Goal: Transaction & Acquisition: Purchase product/service

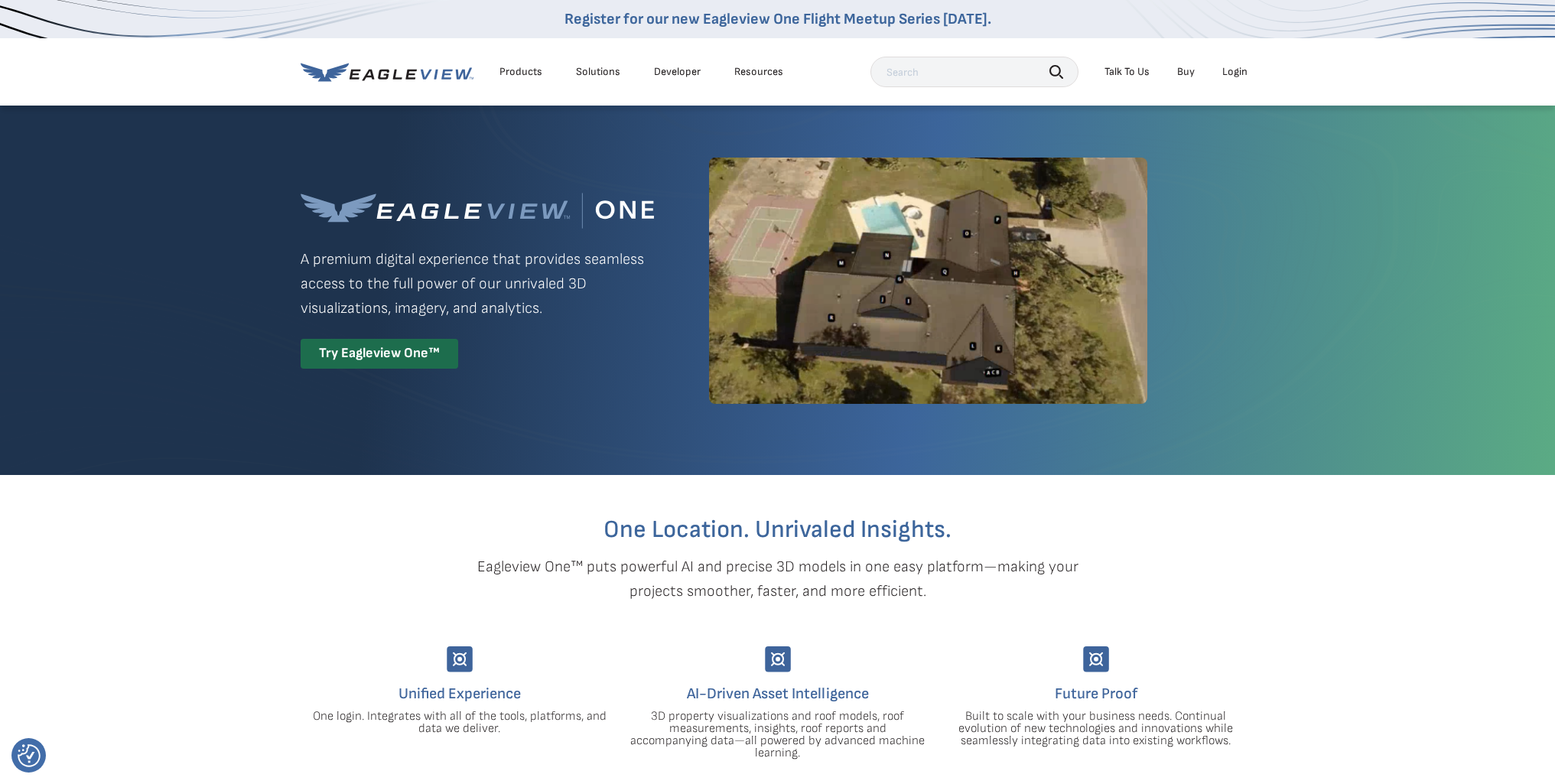
click at [1240, 70] on div "Login" at bounding box center [1235, 71] width 25 height 13
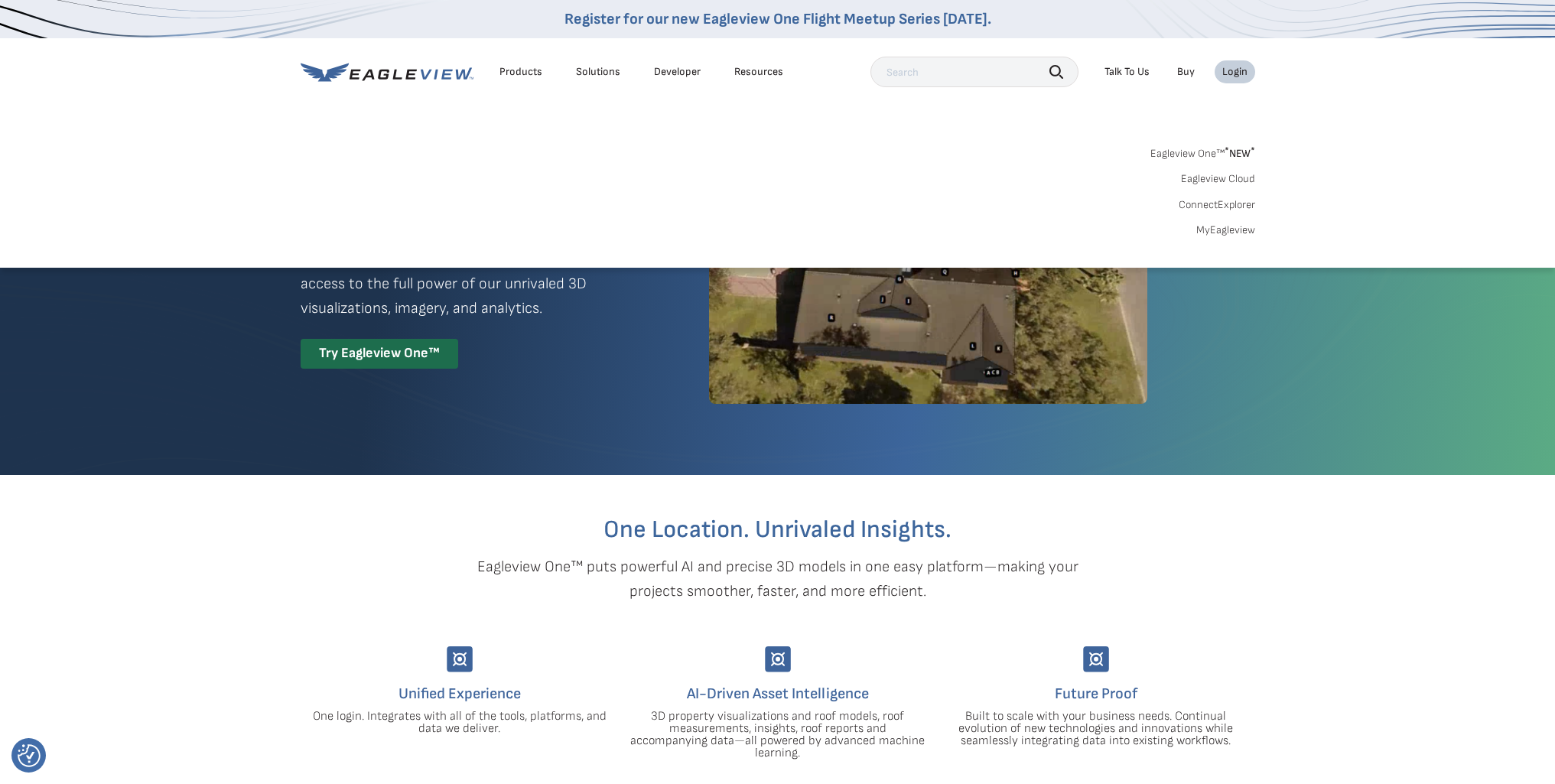
click at [1238, 69] on div "Login" at bounding box center [1235, 71] width 25 height 13
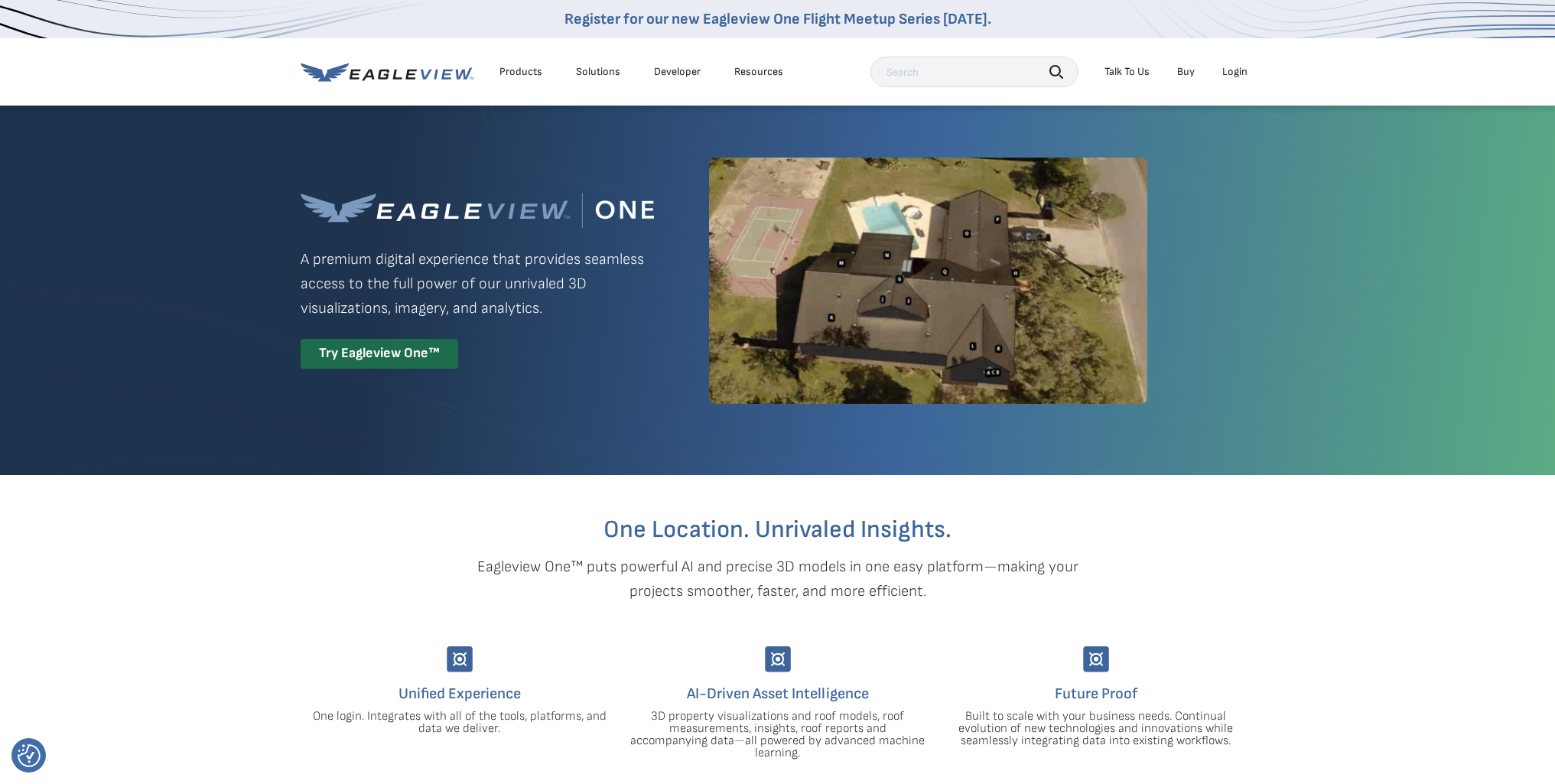
click at [1226, 71] on div "Login" at bounding box center [1235, 71] width 25 height 13
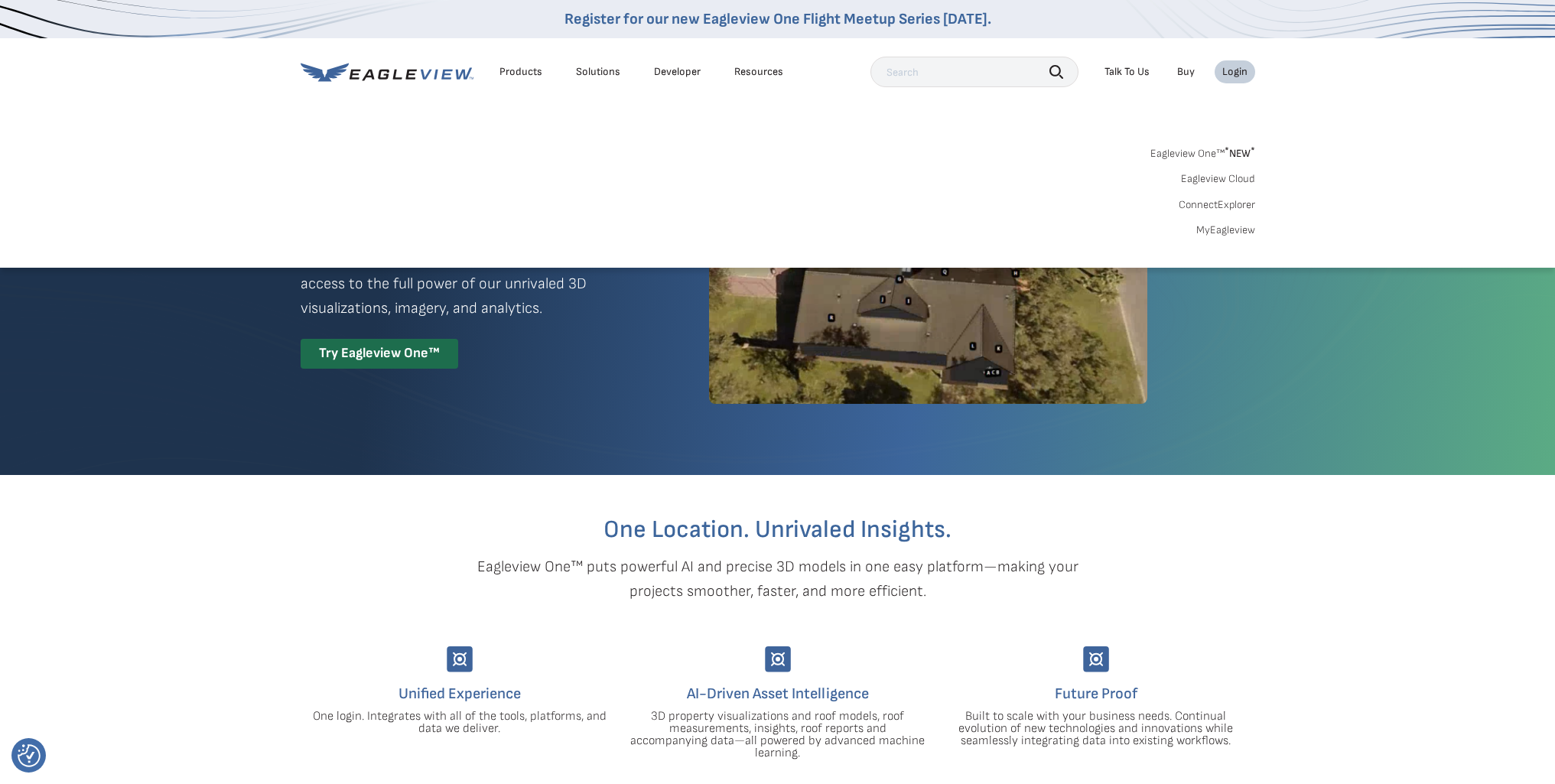
click at [1229, 178] on link "Eagleview Cloud" at bounding box center [1218, 179] width 74 height 13
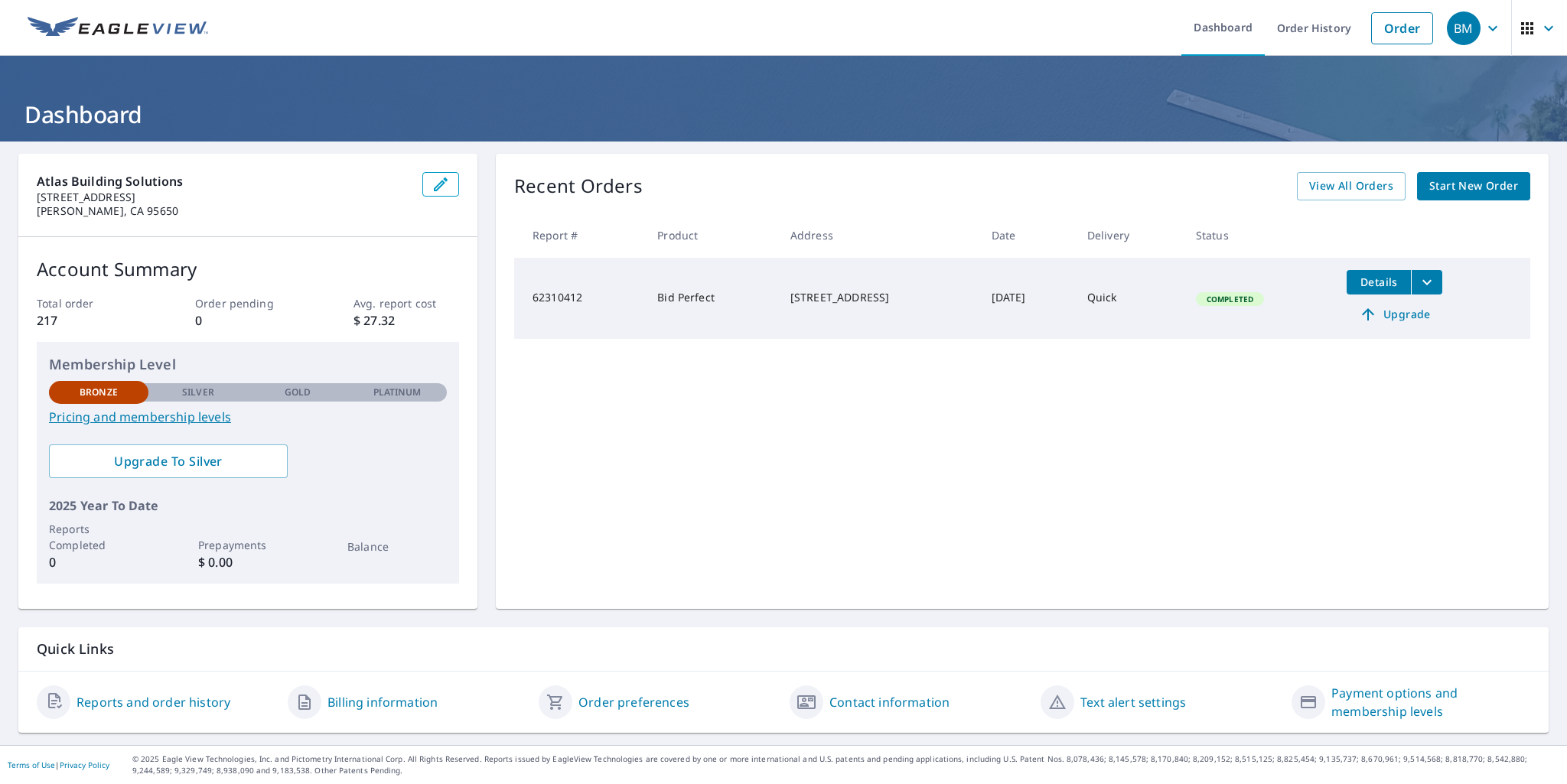
click at [1442, 187] on span "Start New Order" at bounding box center [1473, 186] width 89 height 19
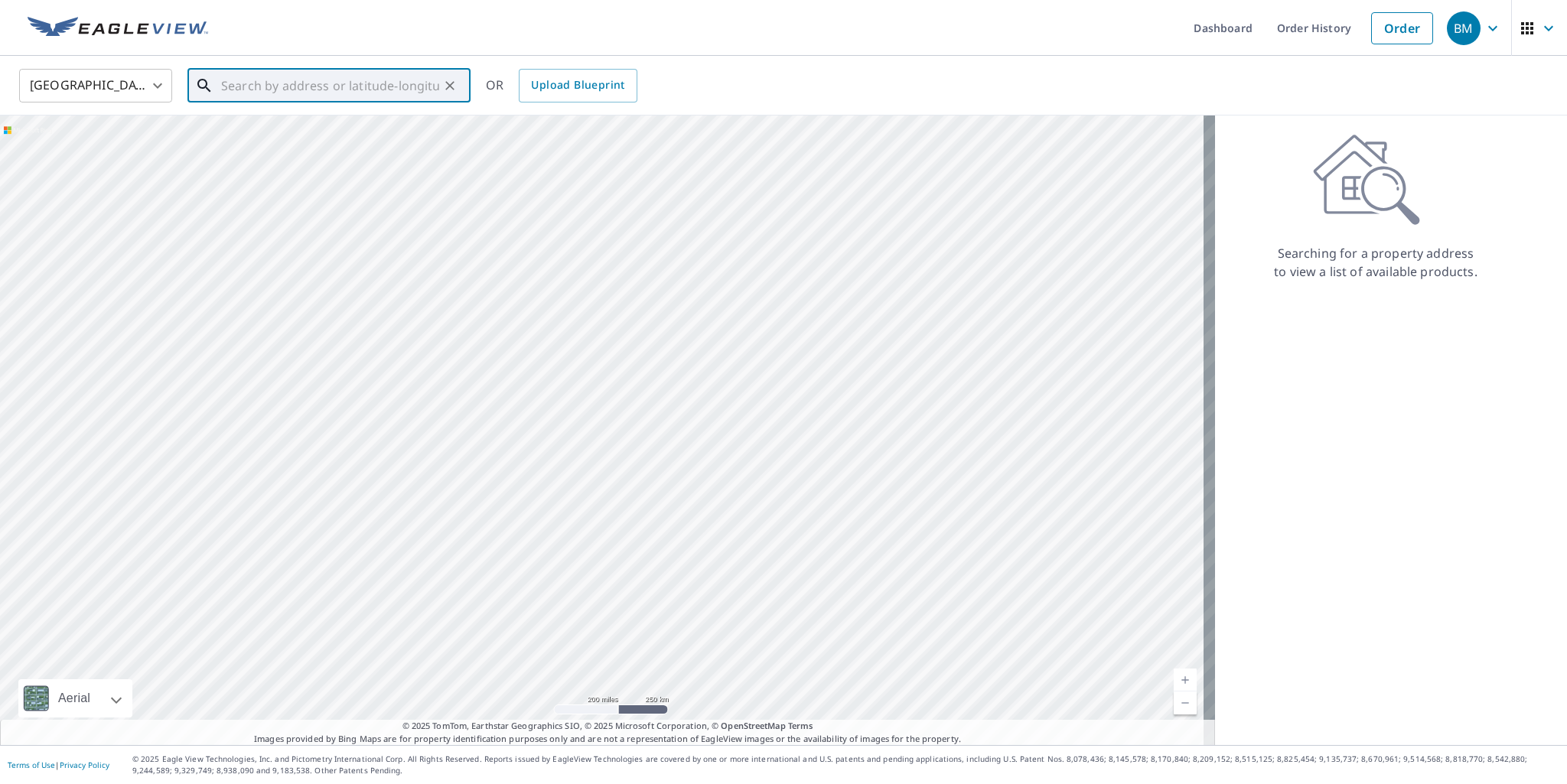
click at [262, 99] on input "text" at bounding box center [329, 86] width 218 height 43
click at [267, 75] on input "text" at bounding box center [329, 86] width 218 height 43
click at [263, 143] on p "Cool, CA 95614" at bounding box center [338, 146] width 241 height 15
type input "3110 Talking Mountain Trl Cool, CA 95614"
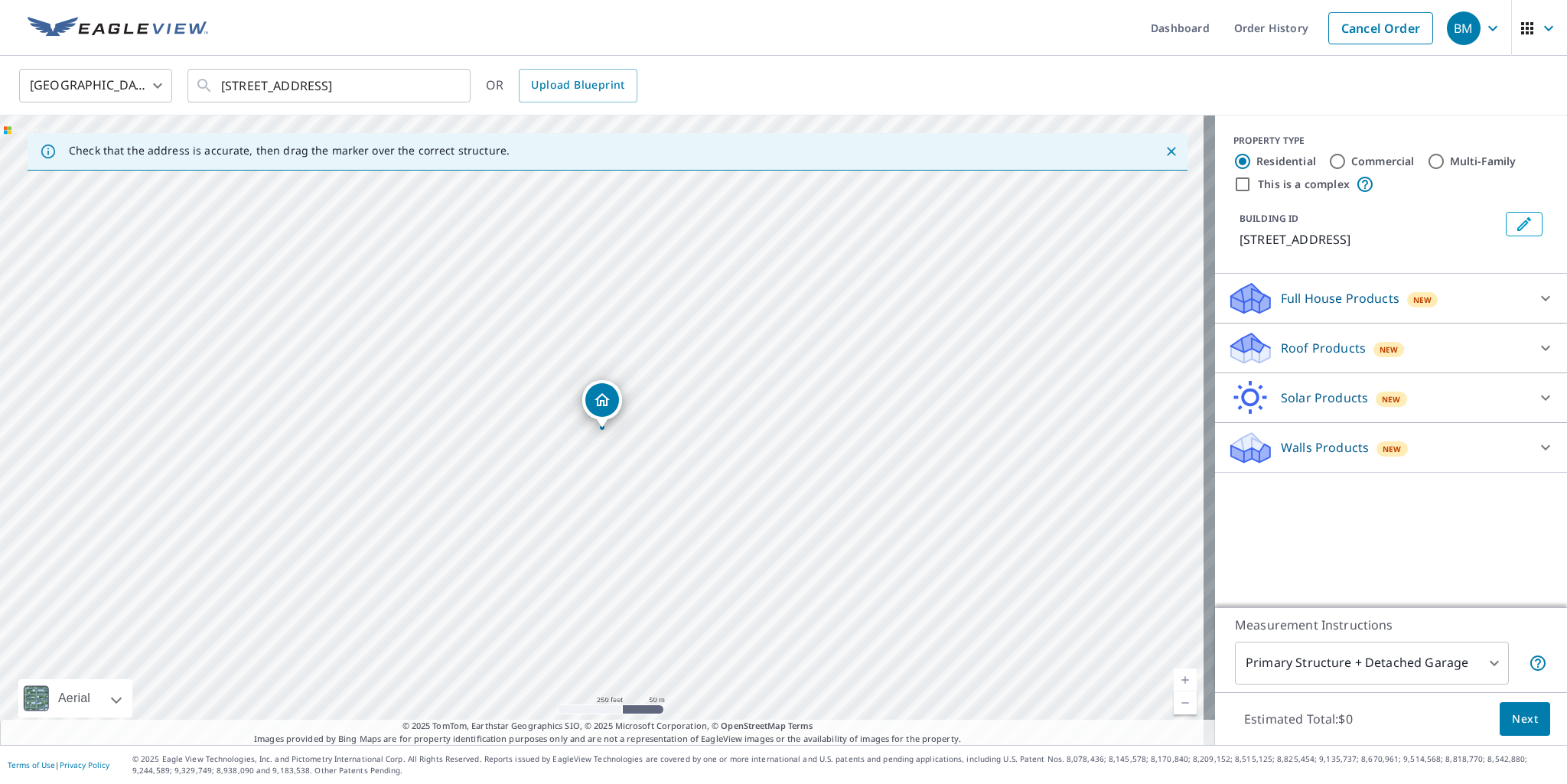
click at [1333, 347] on p "Roof Products" at bounding box center [1323, 348] width 85 height 18
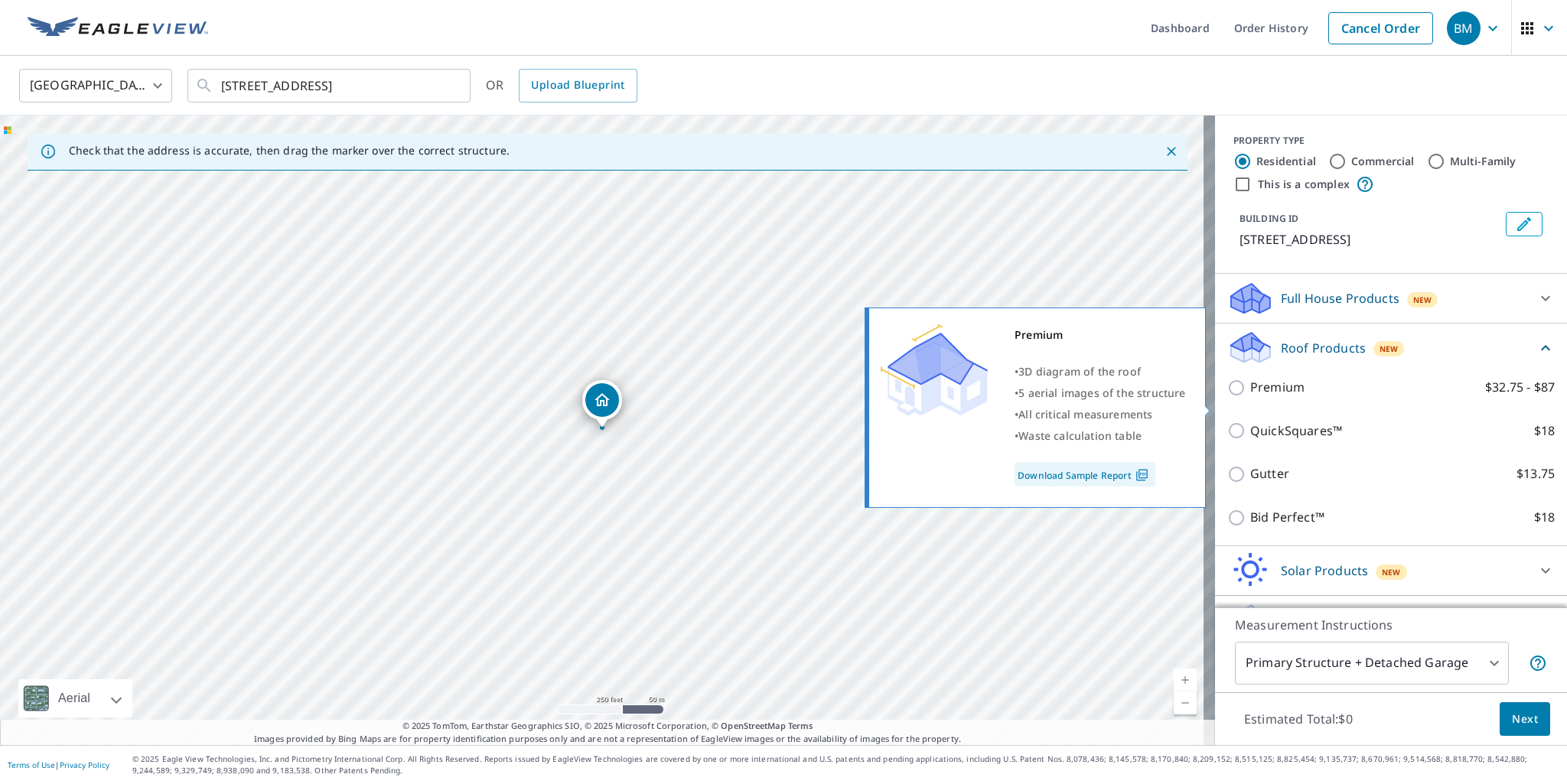
click at [1227, 396] on input "Premium $32.75 - $87" at bounding box center [1239, 388] width 23 height 18
checkbox input "true"
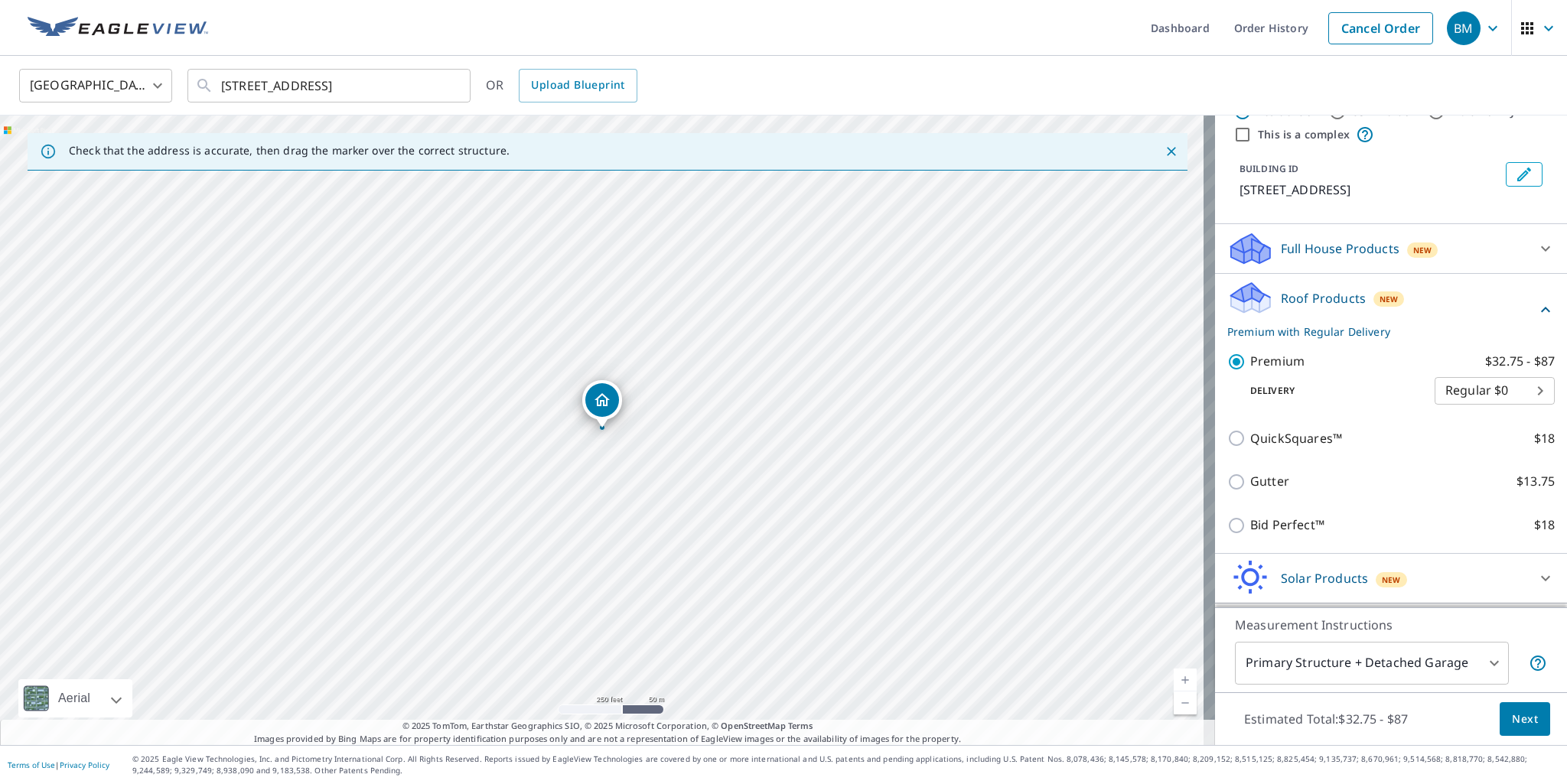
scroll to position [76, 0]
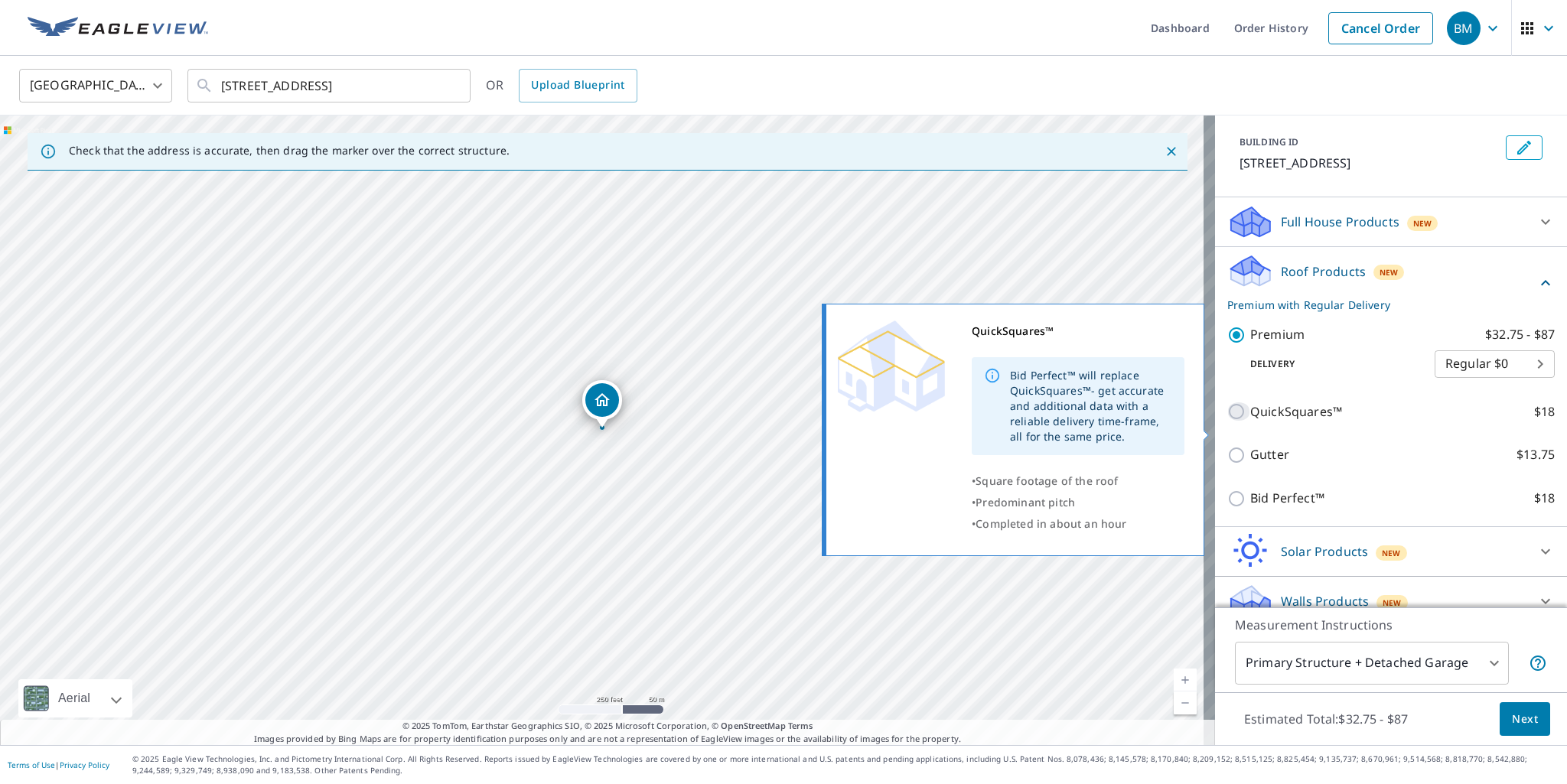
click at [1227, 421] on input "QuickSquares™ $18" at bounding box center [1239, 411] width 23 height 18
checkbox input "true"
checkbox input "false"
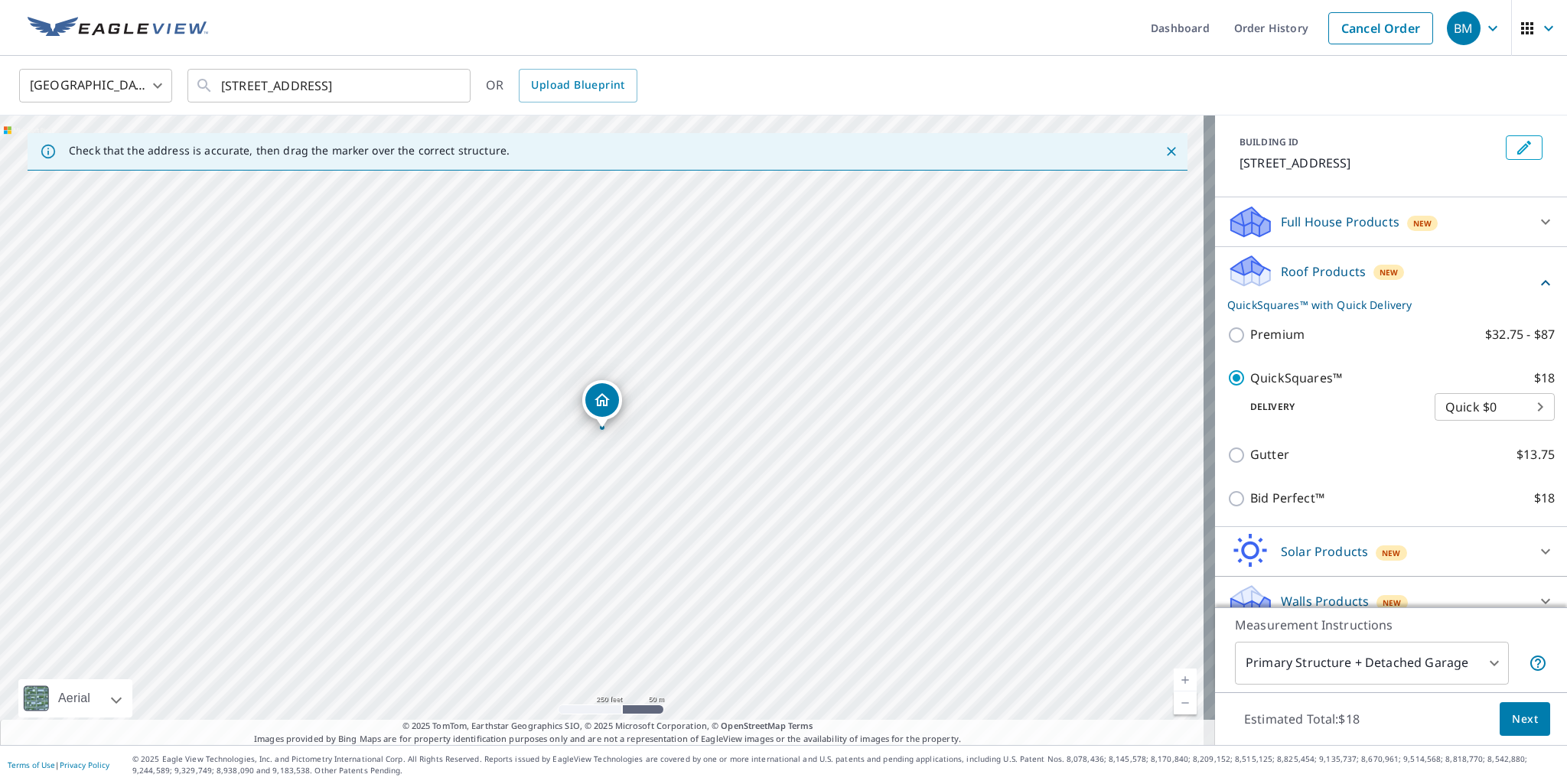
scroll to position [114, 0]
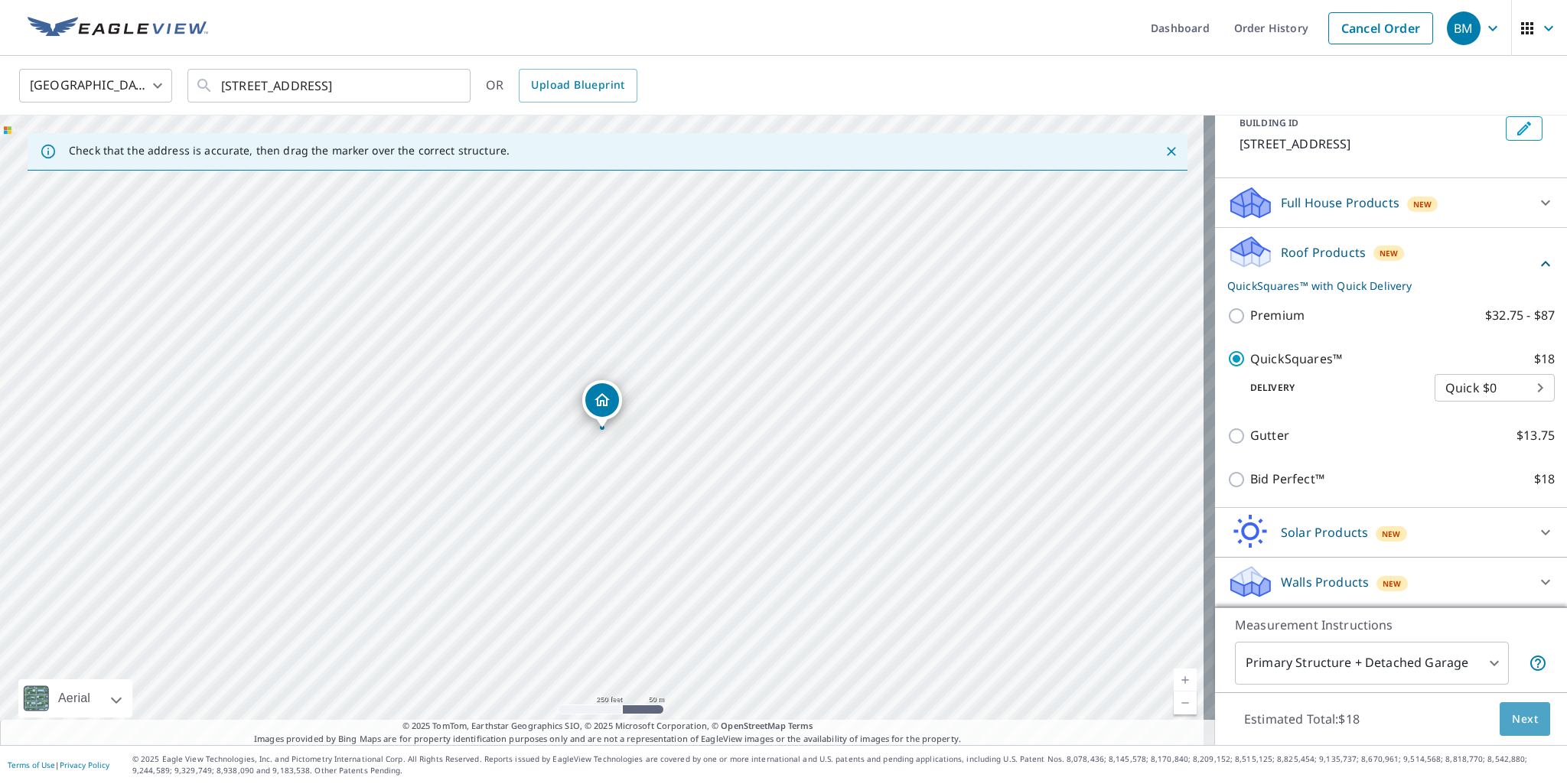
click at [1526, 718] on span "Next" at bounding box center [1524, 719] width 26 height 19
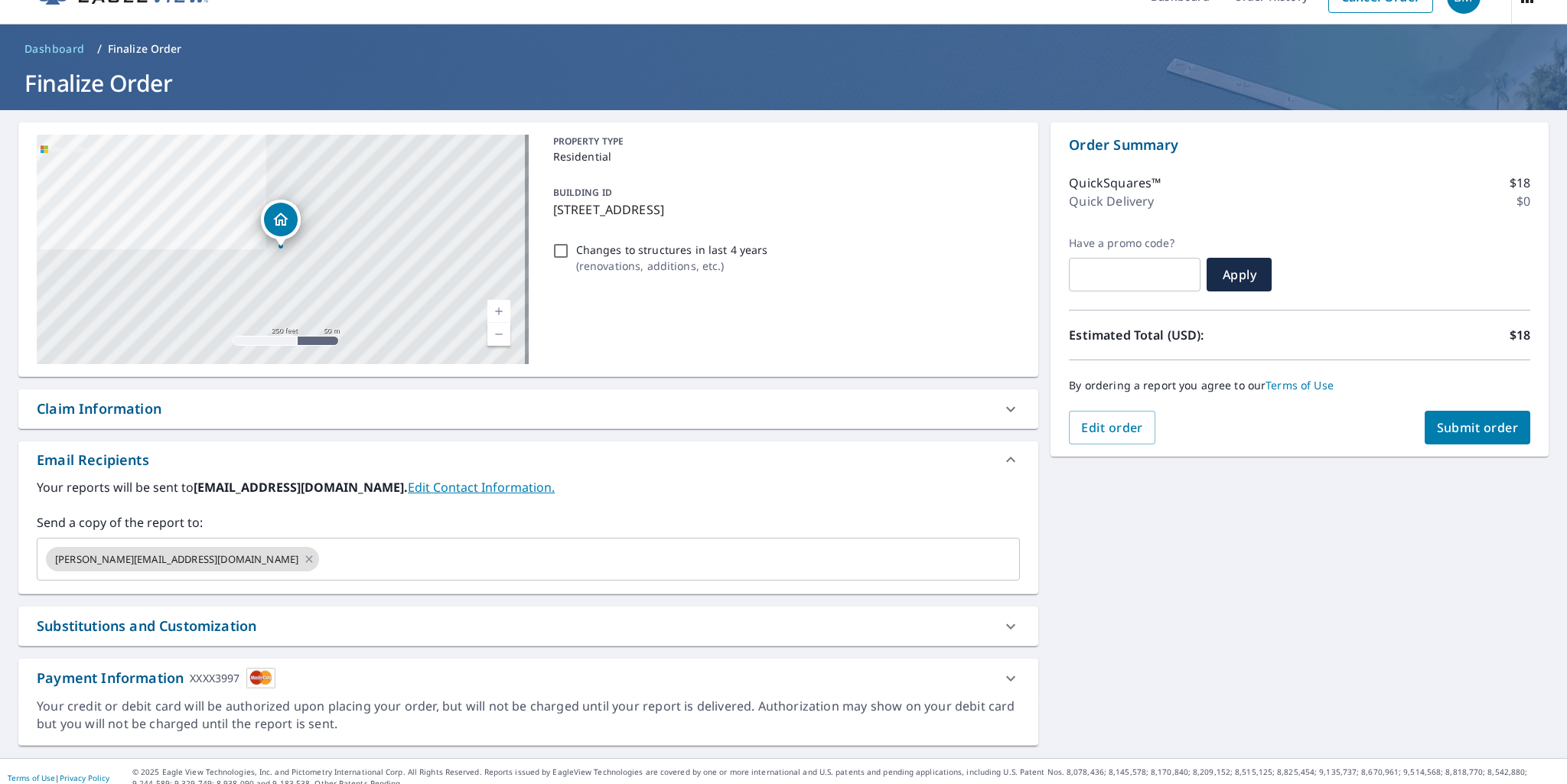
scroll to position [44, 0]
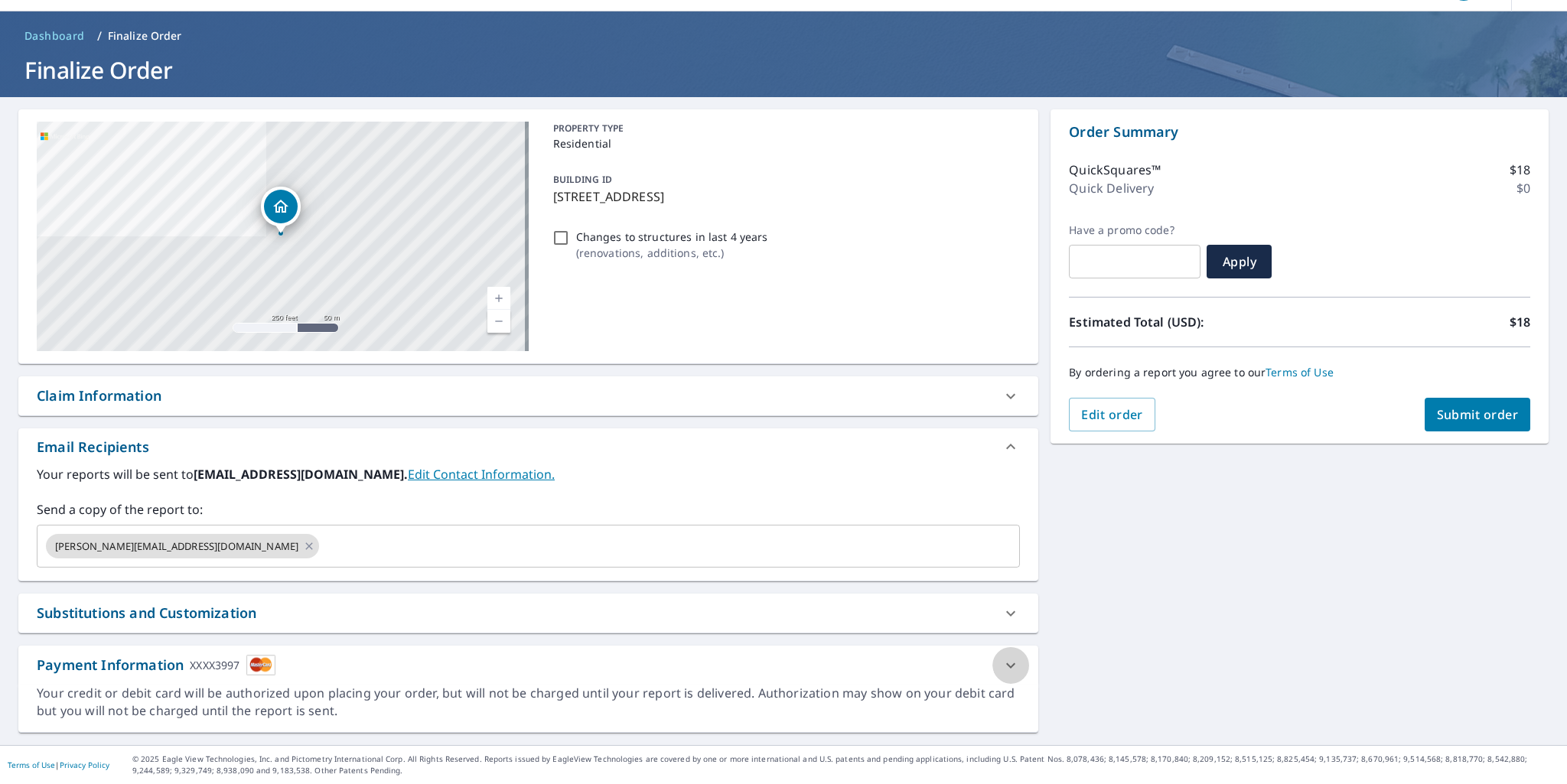
click at [993, 666] on div at bounding box center [1011, 665] width 37 height 37
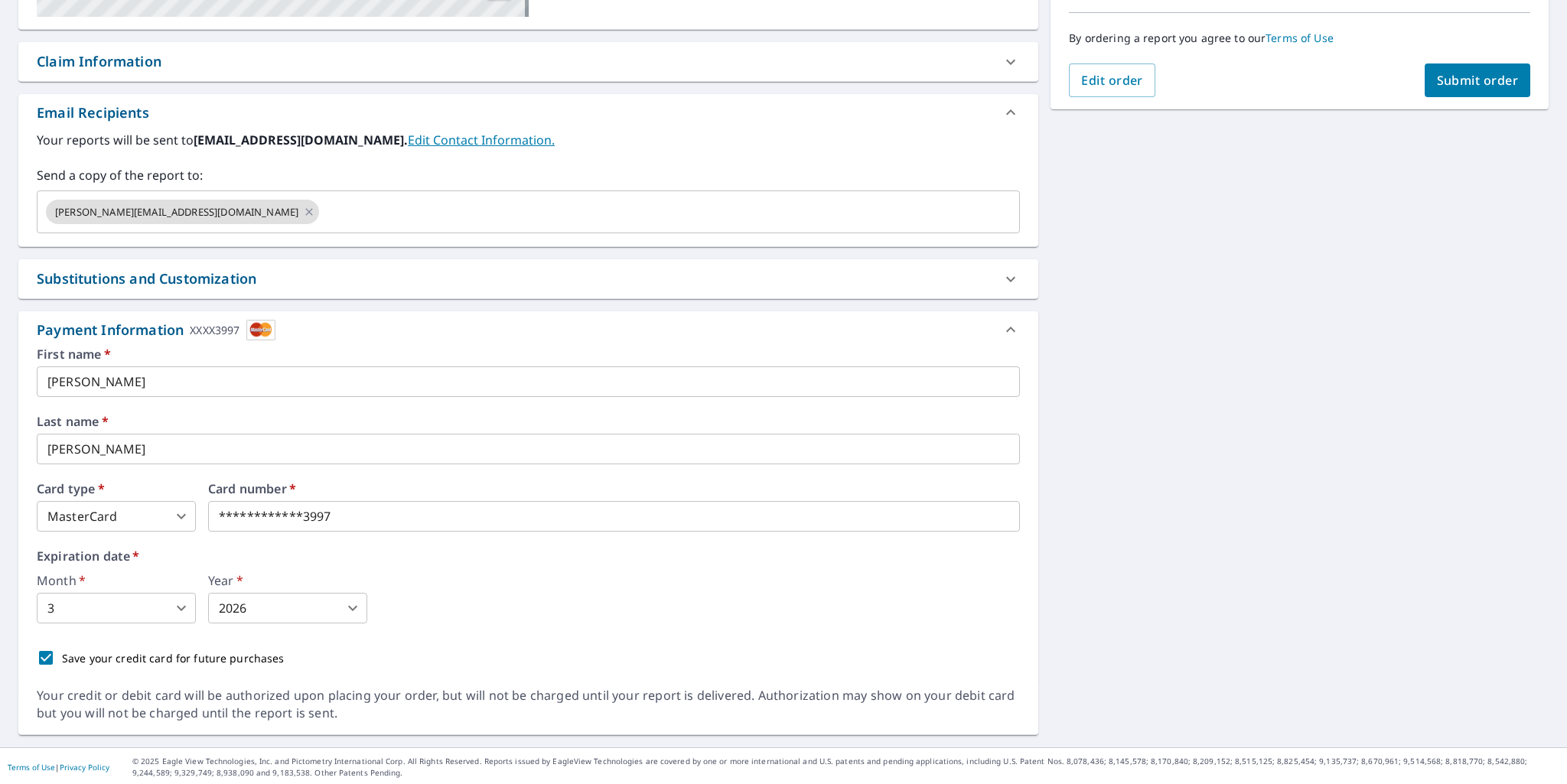
scroll to position [381, 0]
click at [160, 507] on body "BM BM Dashboard Order History Cancel Order BM Dashboard / Finalize Order Finali…" at bounding box center [784, 392] width 1567 height 784
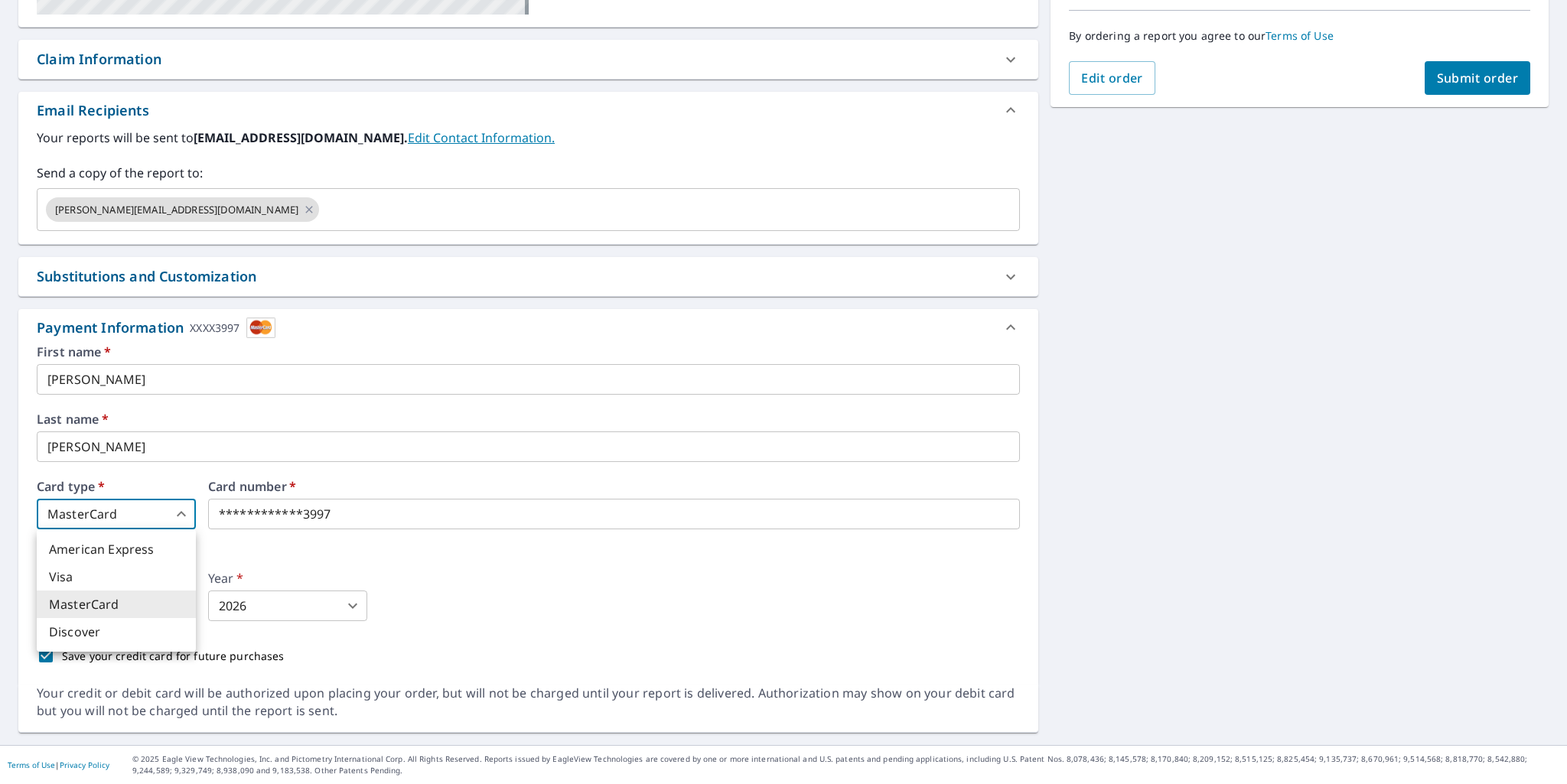
click at [126, 578] on li "Visa" at bounding box center [116, 576] width 159 height 28
checkbox input "true"
type input "2"
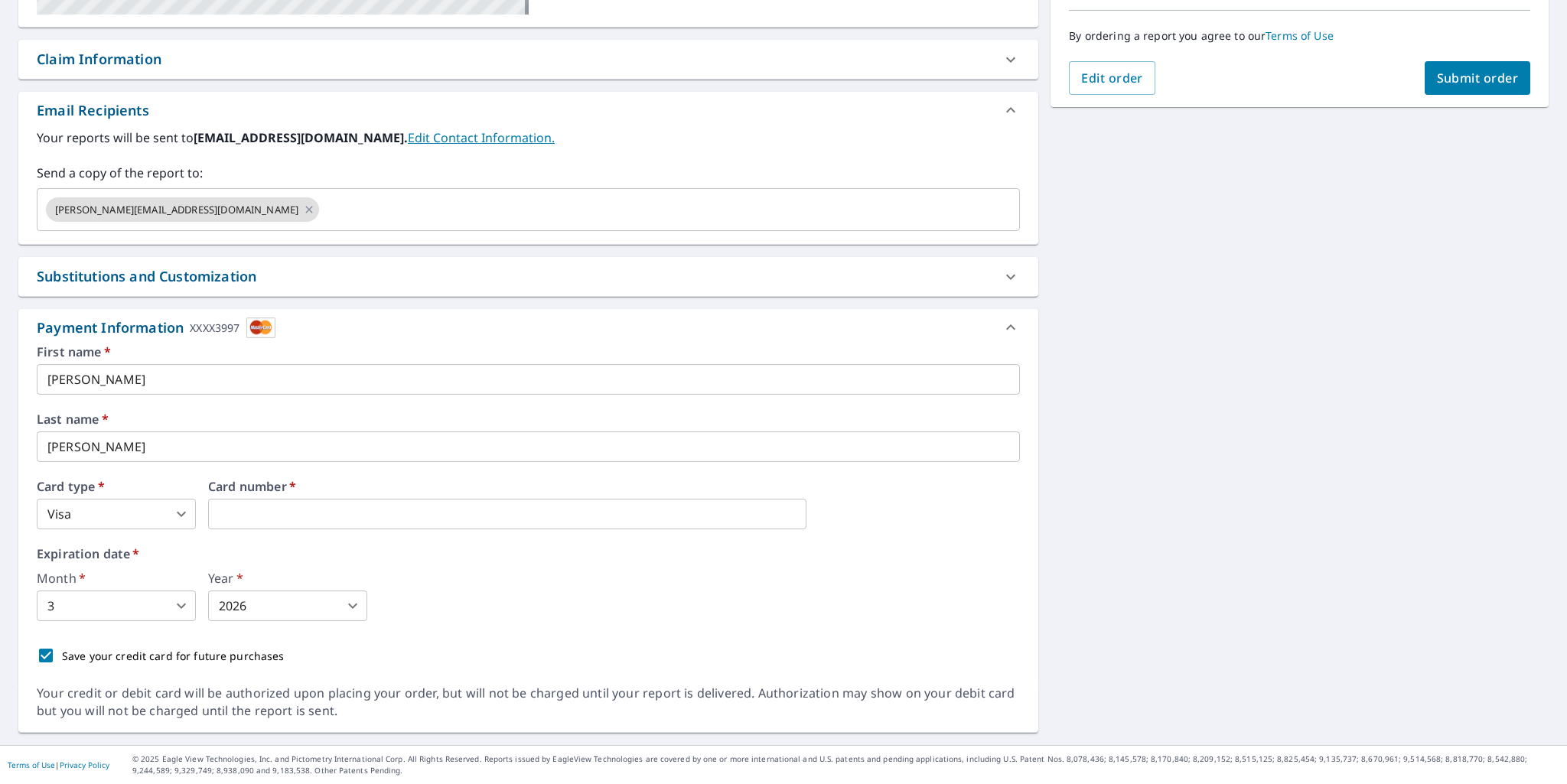
click at [178, 598] on body "BM BM Dashboard Order History Cancel Order BM Dashboard / Finalize Order Finali…" at bounding box center [784, 392] width 1567 height 784
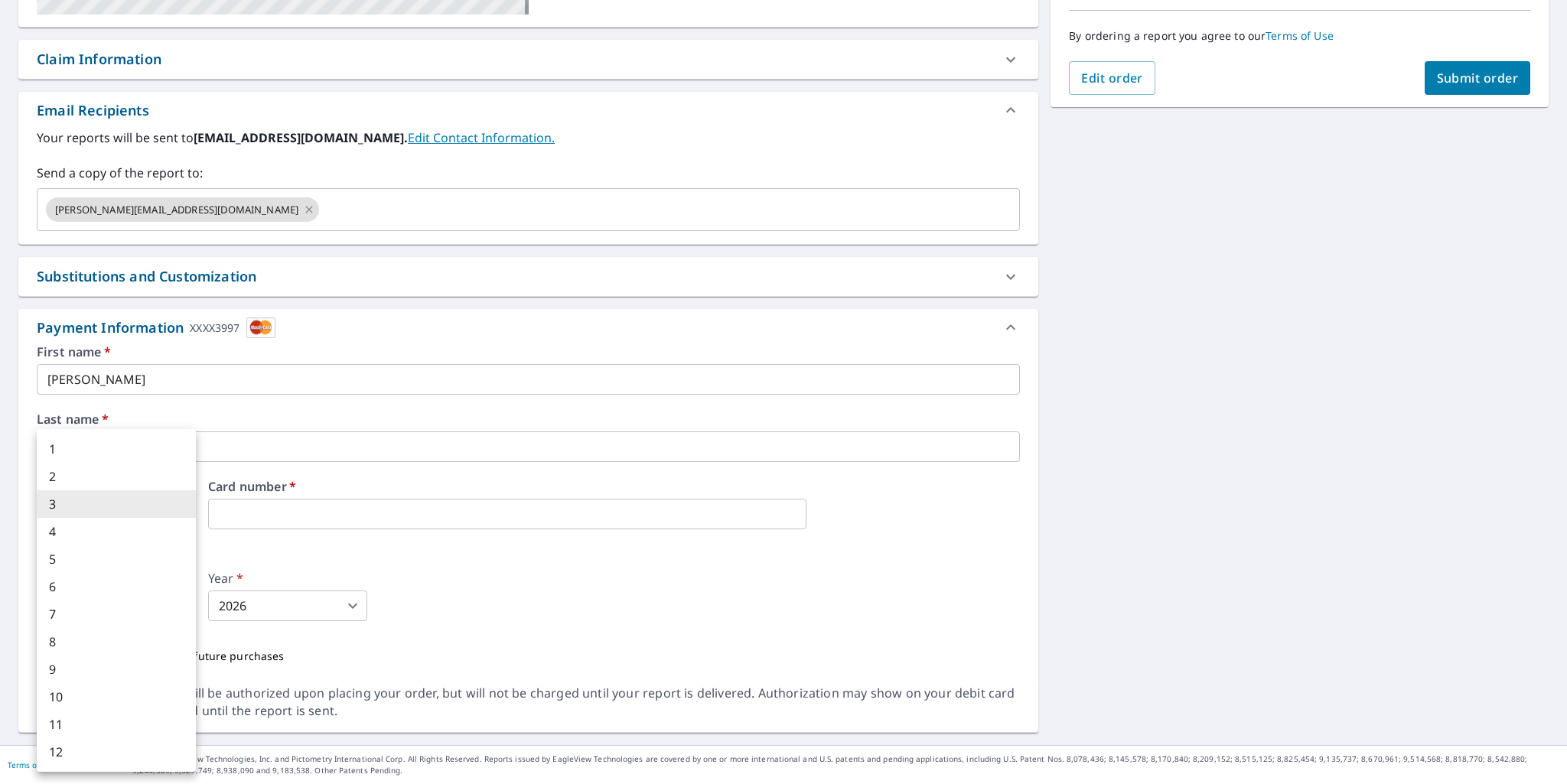
drag, startPoint x: 87, startPoint y: 691, endPoint x: 211, endPoint y: 649, distance: 130.9
click at [87, 692] on li "10" at bounding box center [116, 696] width 159 height 28
checkbox input "true"
type input "10"
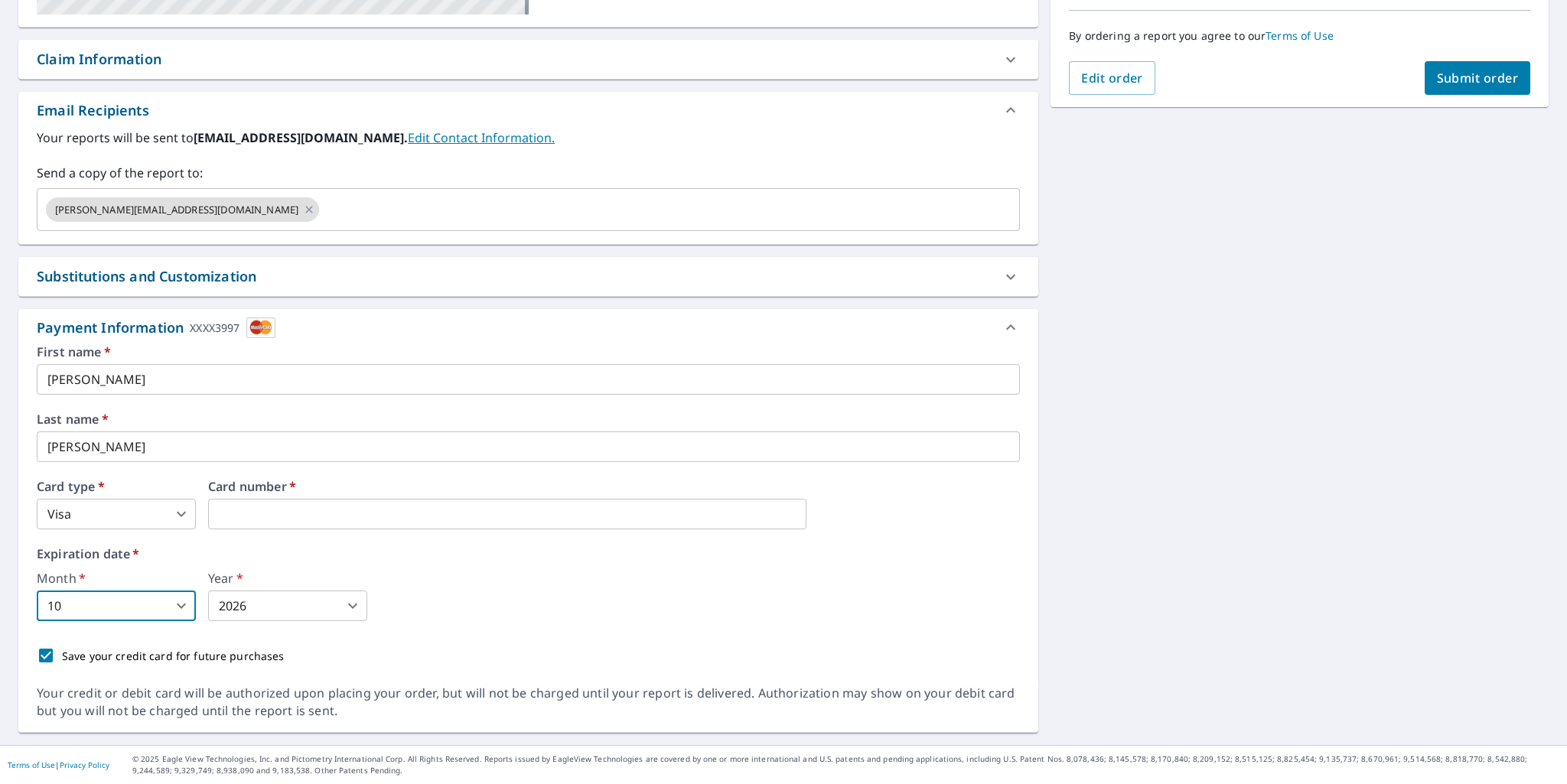
click at [310, 609] on body "BM BM Dashboard Order History Cancel Order BM Dashboard / Finalize Order Finali…" at bounding box center [784, 392] width 1567 height 784
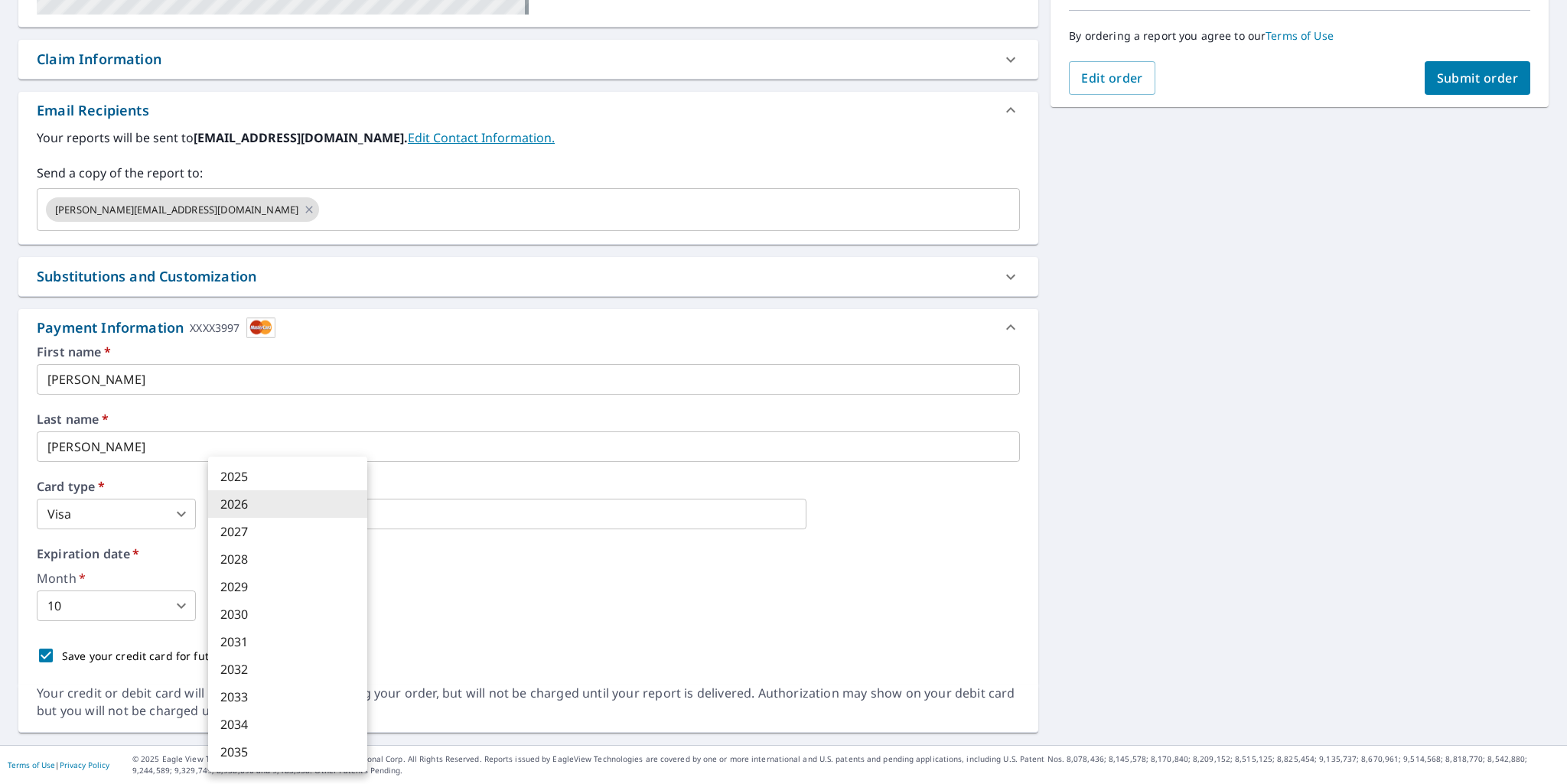
click at [297, 559] on li "2028" at bounding box center [287, 559] width 159 height 28
checkbox input "true"
type input "2028"
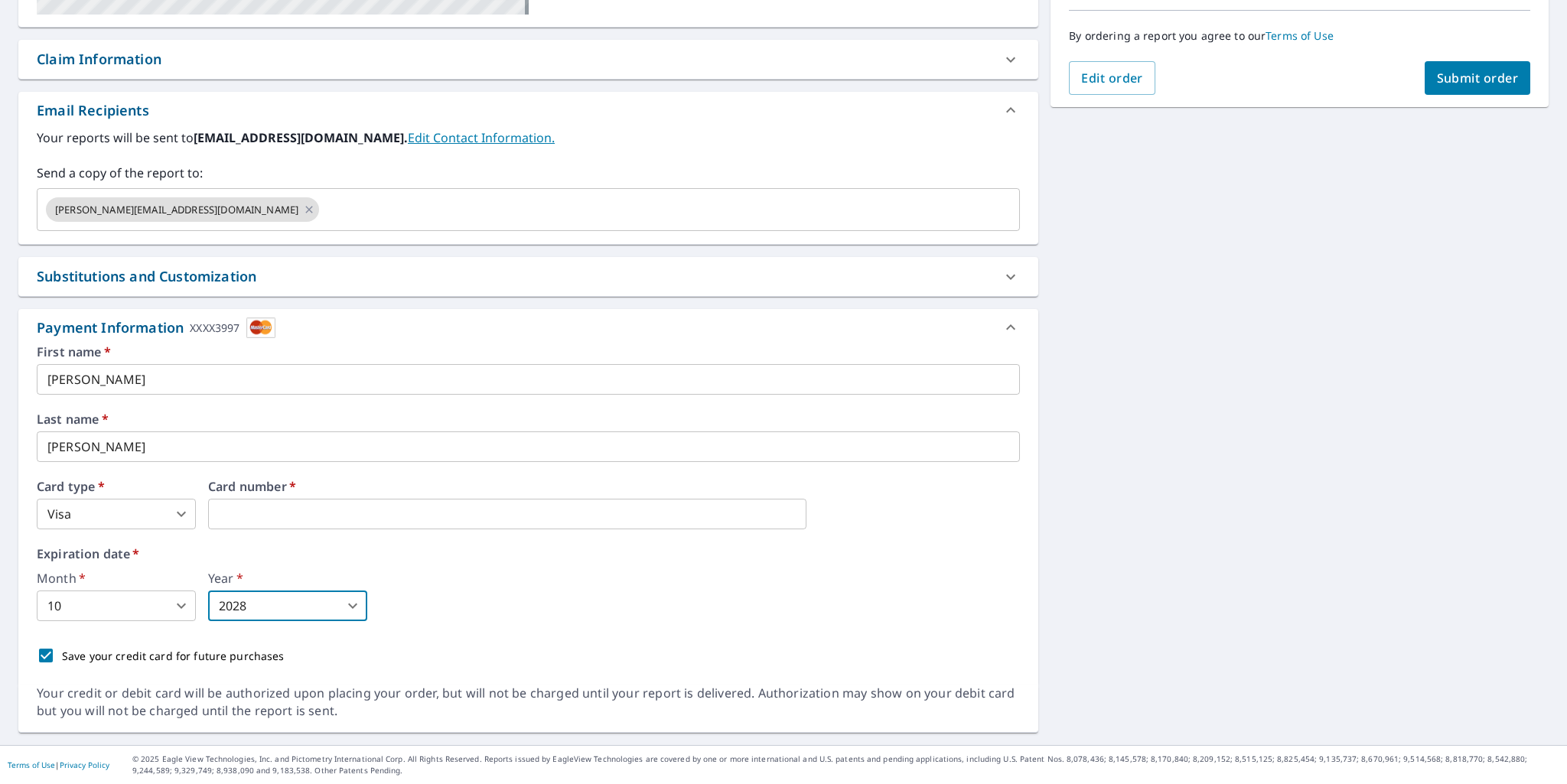
click at [41, 654] on input "Save your credit card for future purchases" at bounding box center [46, 656] width 32 height 32
checkbox input "false"
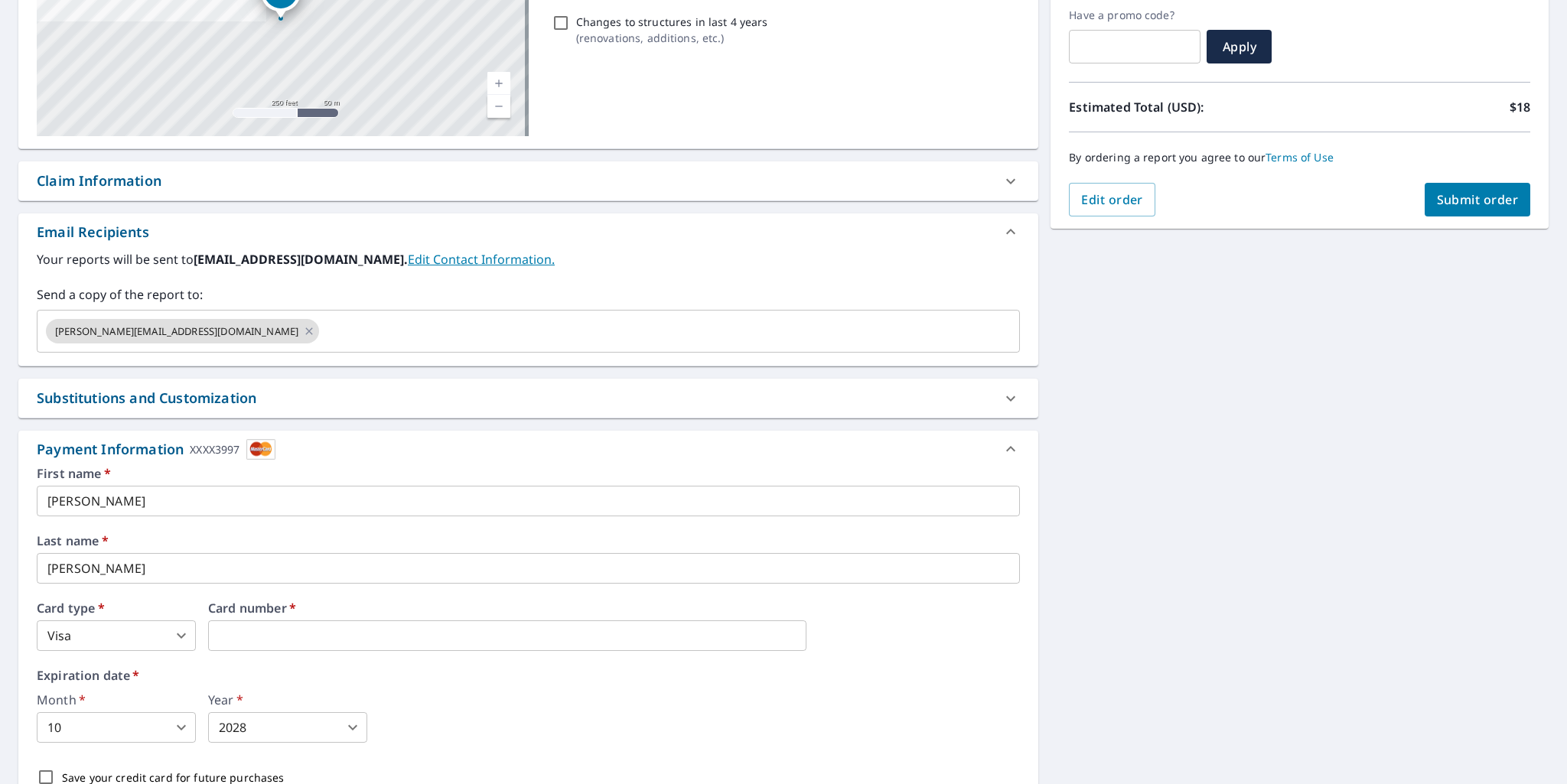
scroll to position [0, 0]
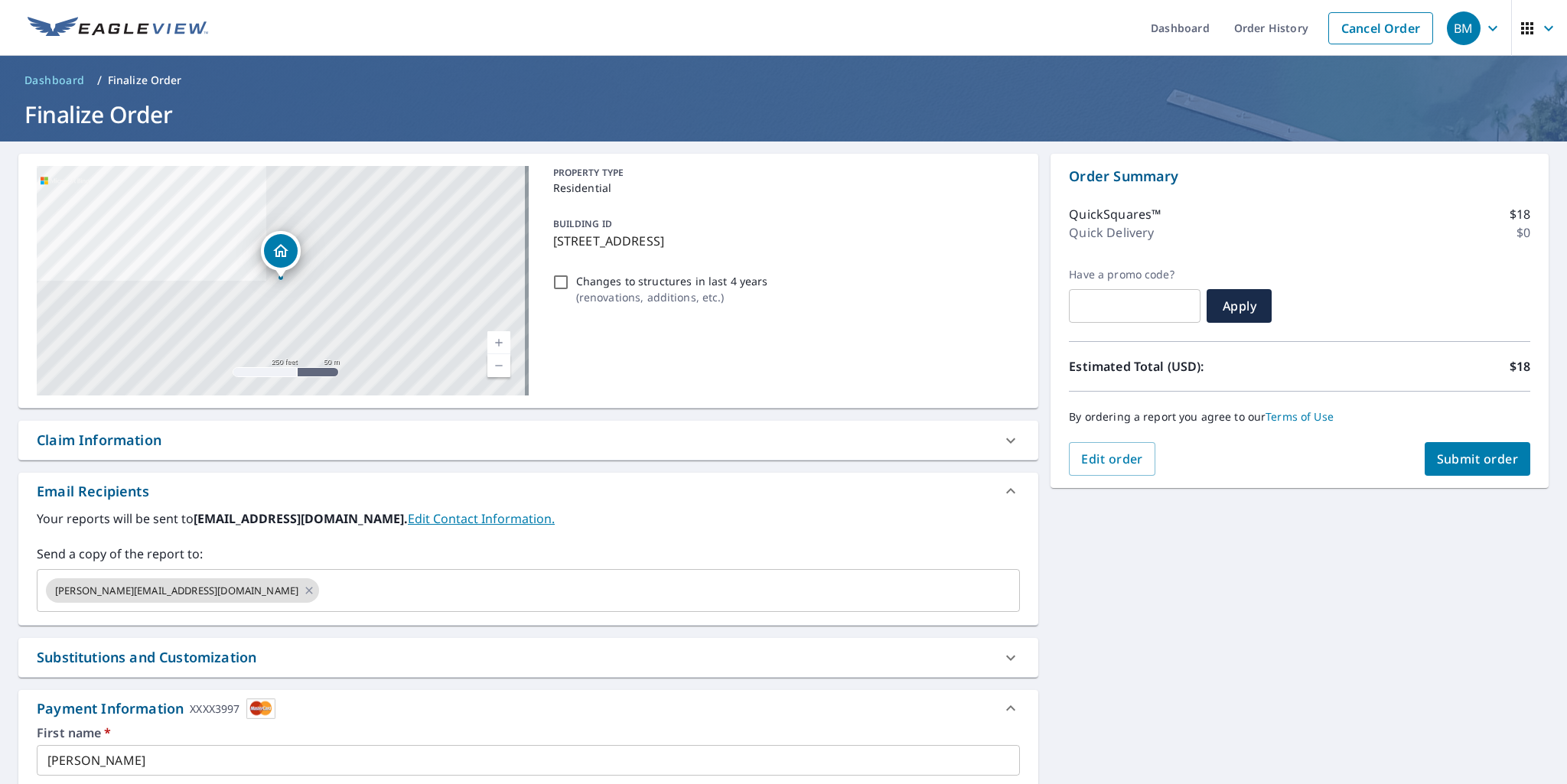
click at [1465, 460] on span "Submit order" at bounding box center [1477, 458] width 82 height 17
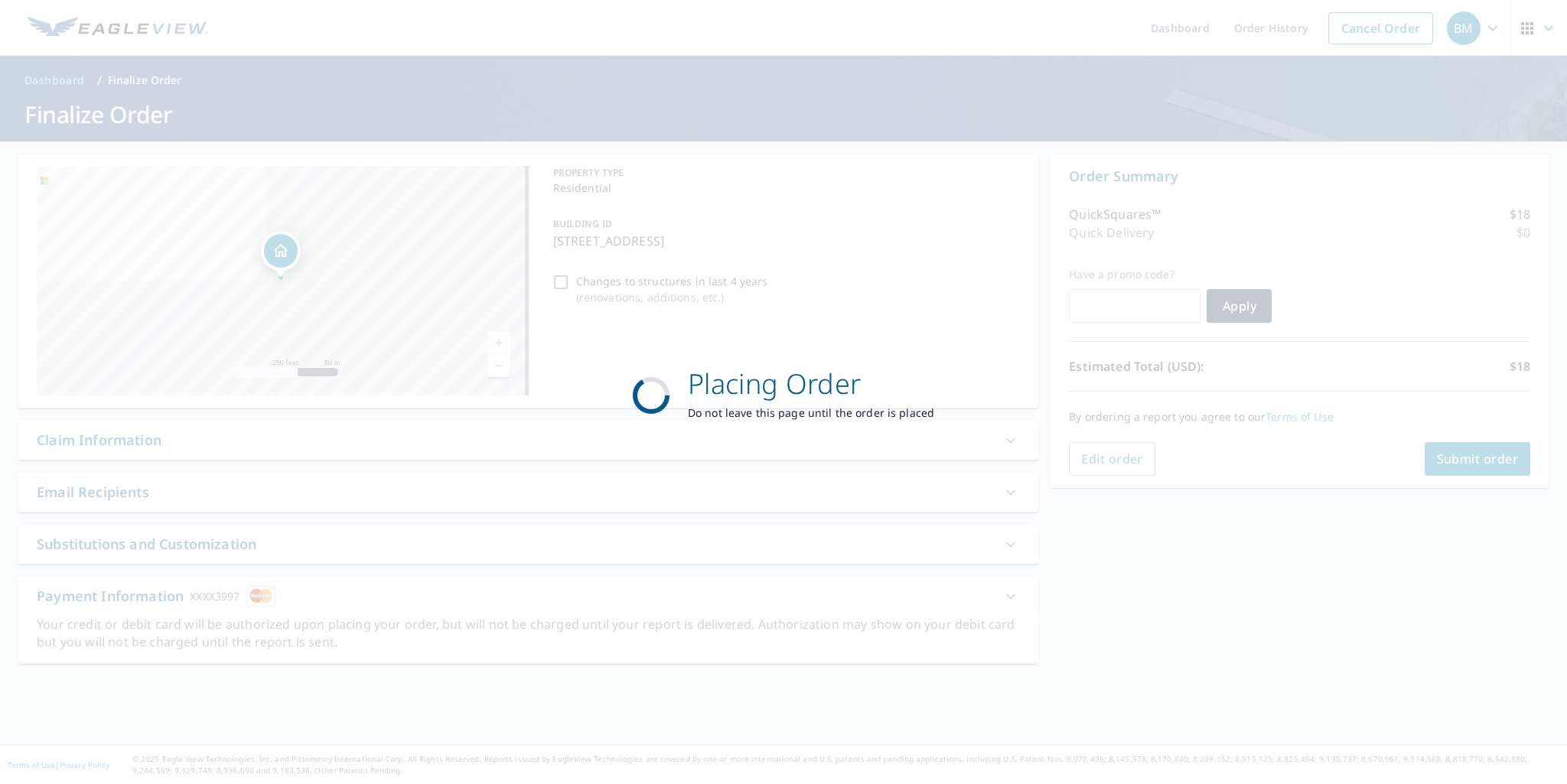
checkbox input "true"
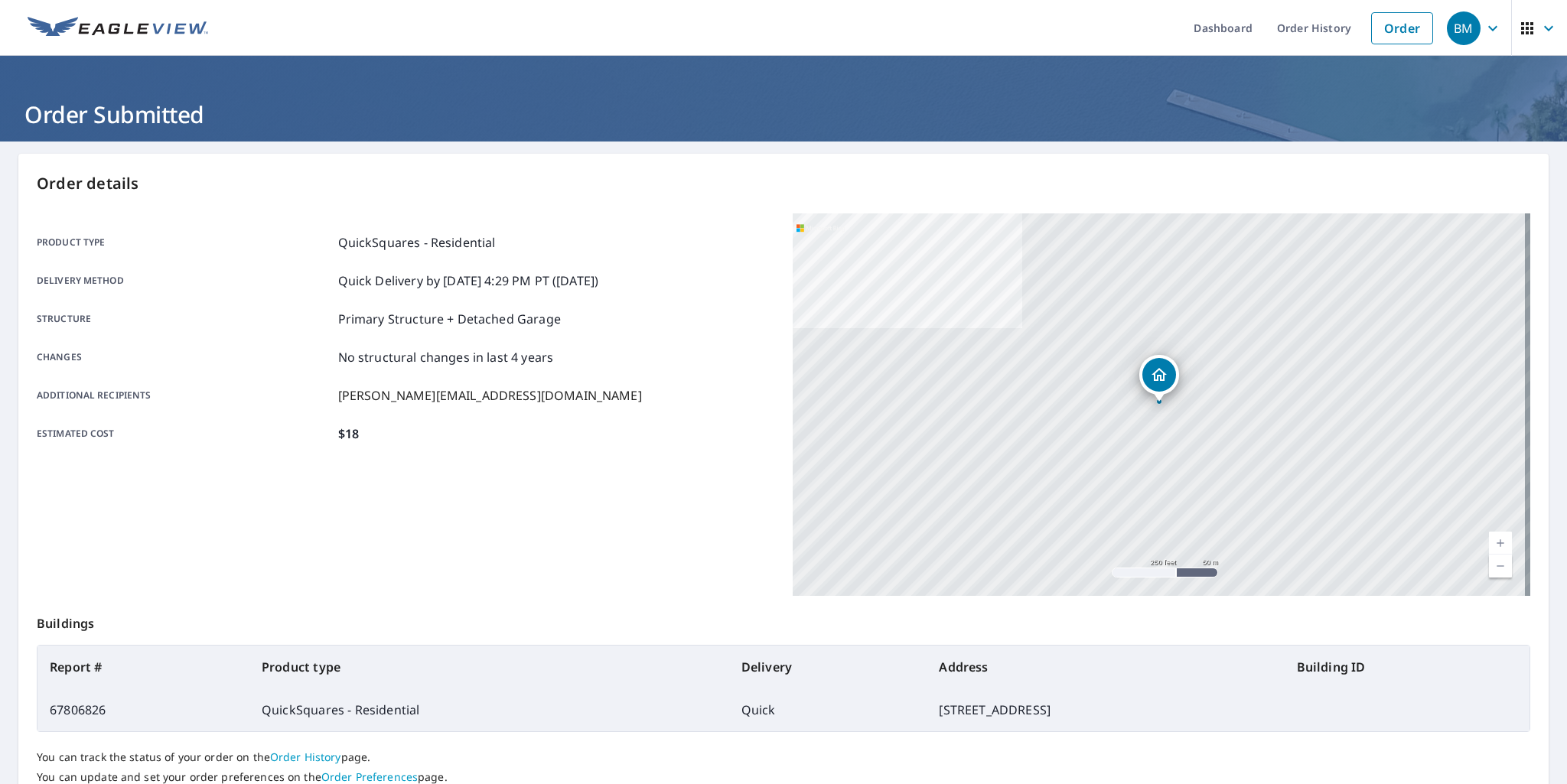
scroll to position [117, 0]
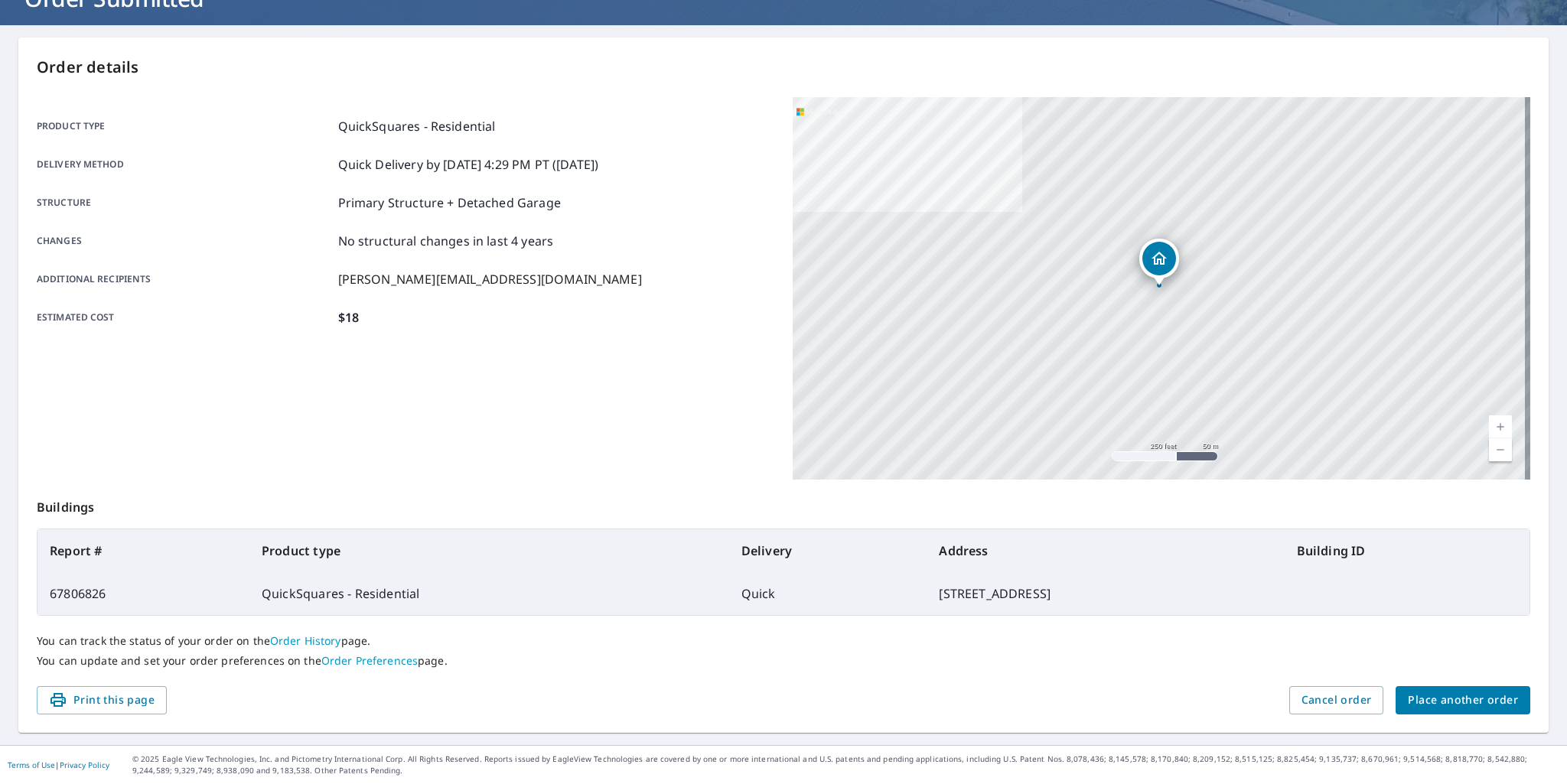
click at [348, 662] on link "Order Preferences" at bounding box center [369, 660] width 96 height 14
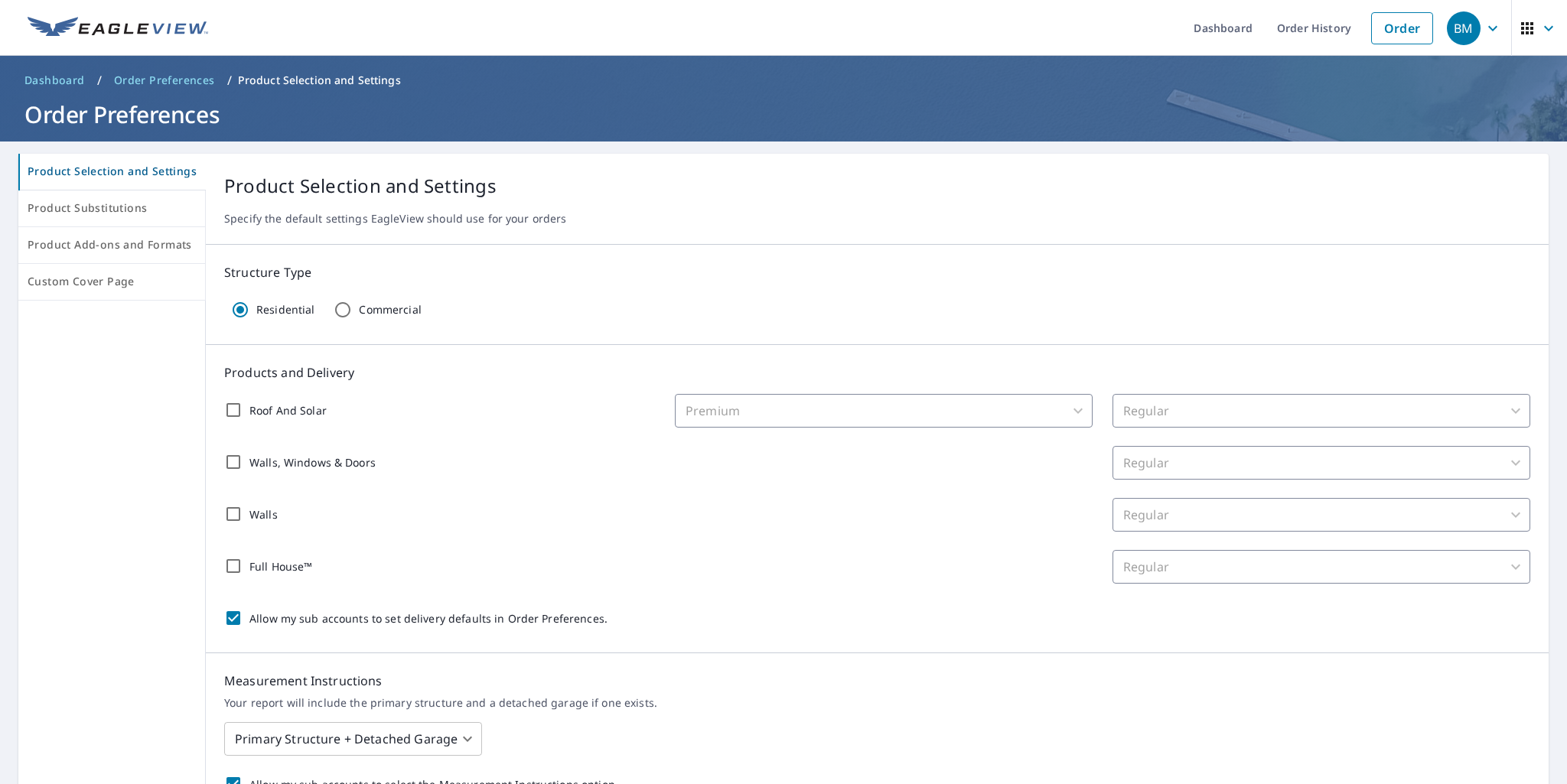
scroll to position [363, 0]
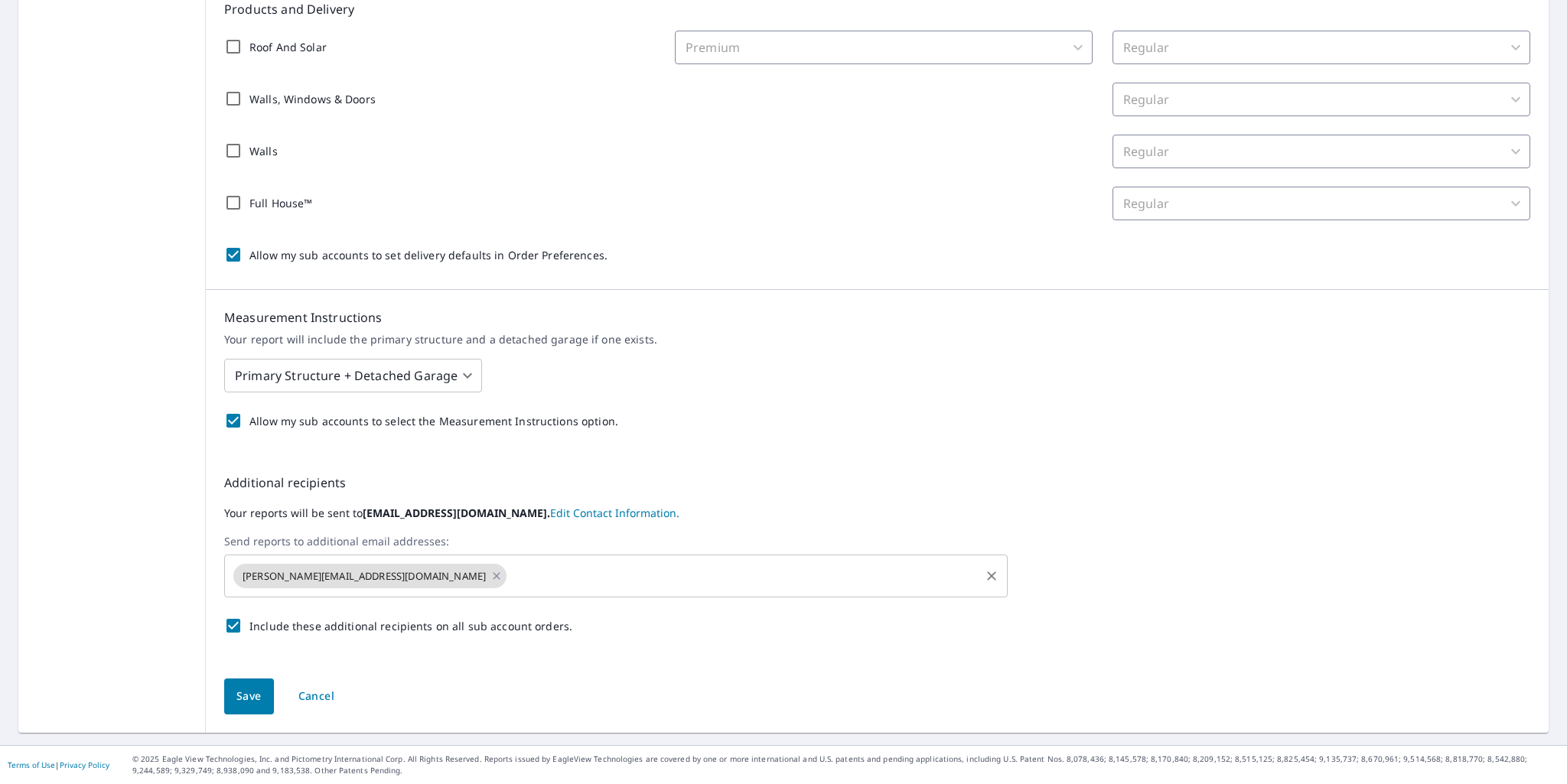
click at [270, 576] on span "ryan@atlasbs.net" at bounding box center [364, 576] width 262 height 14
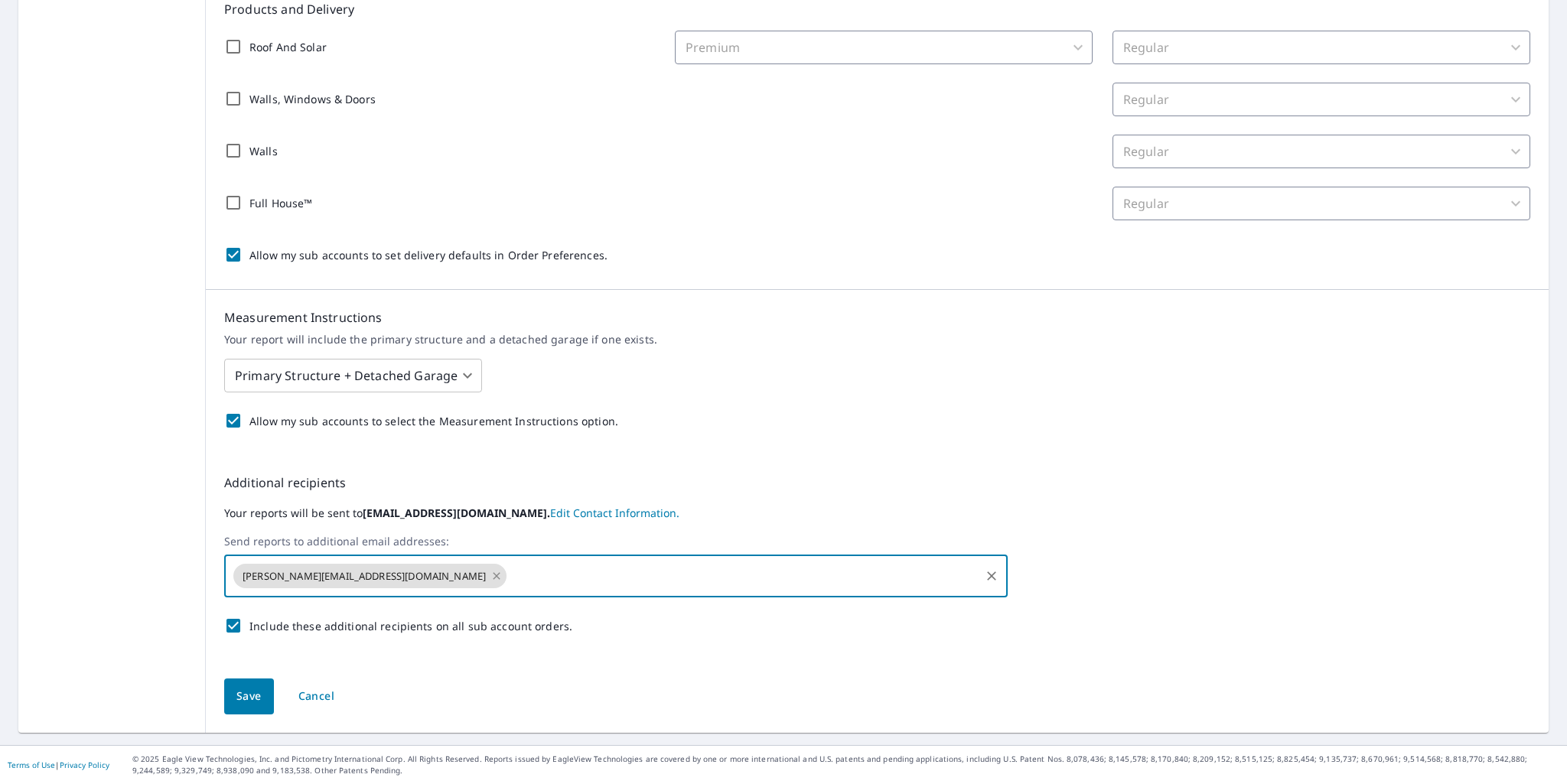
click at [490, 572] on icon at bounding box center [496, 576] width 13 height 17
type input "brooke"
type input "@"
type input "[PERSON_NAME][EMAIL_ADDRESS][DOMAIN_NAME]"
click at [241, 701] on span "Save" at bounding box center [249, 696] width 25 height 19
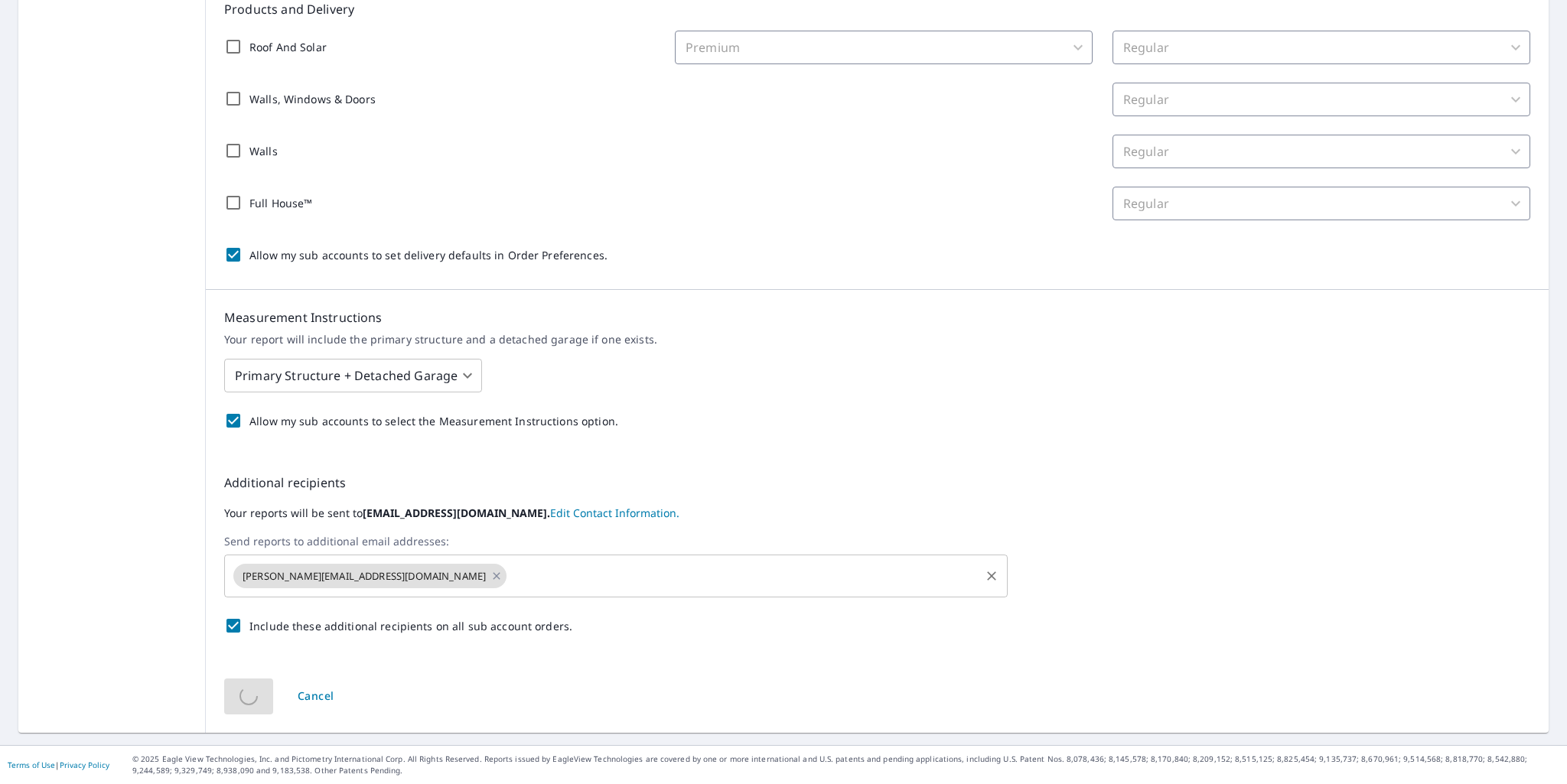
scroll to position [0, 0]
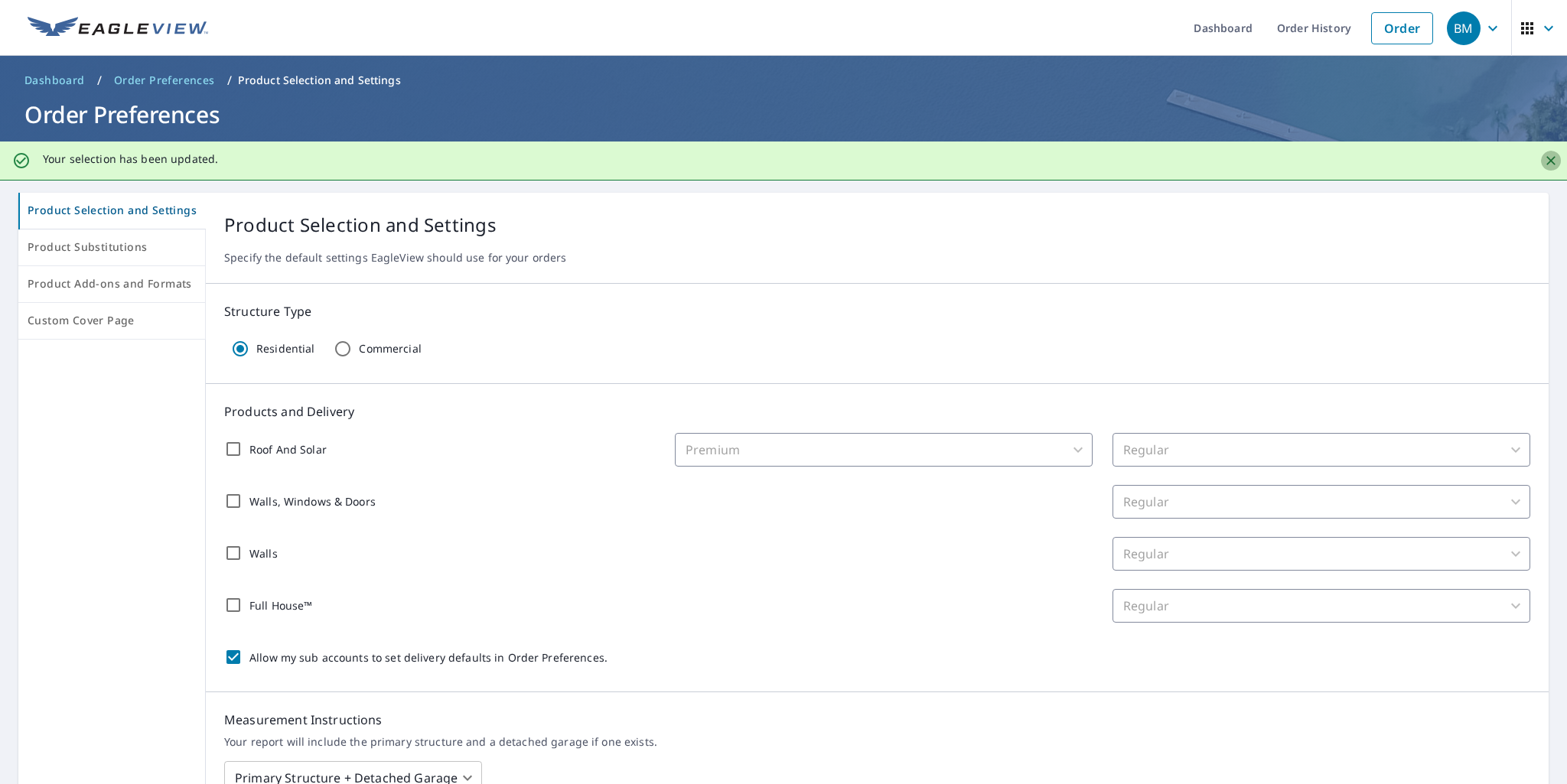
click at [1541, 163] on button "Close" at bounding box center [1551, 161] width 20 height 20
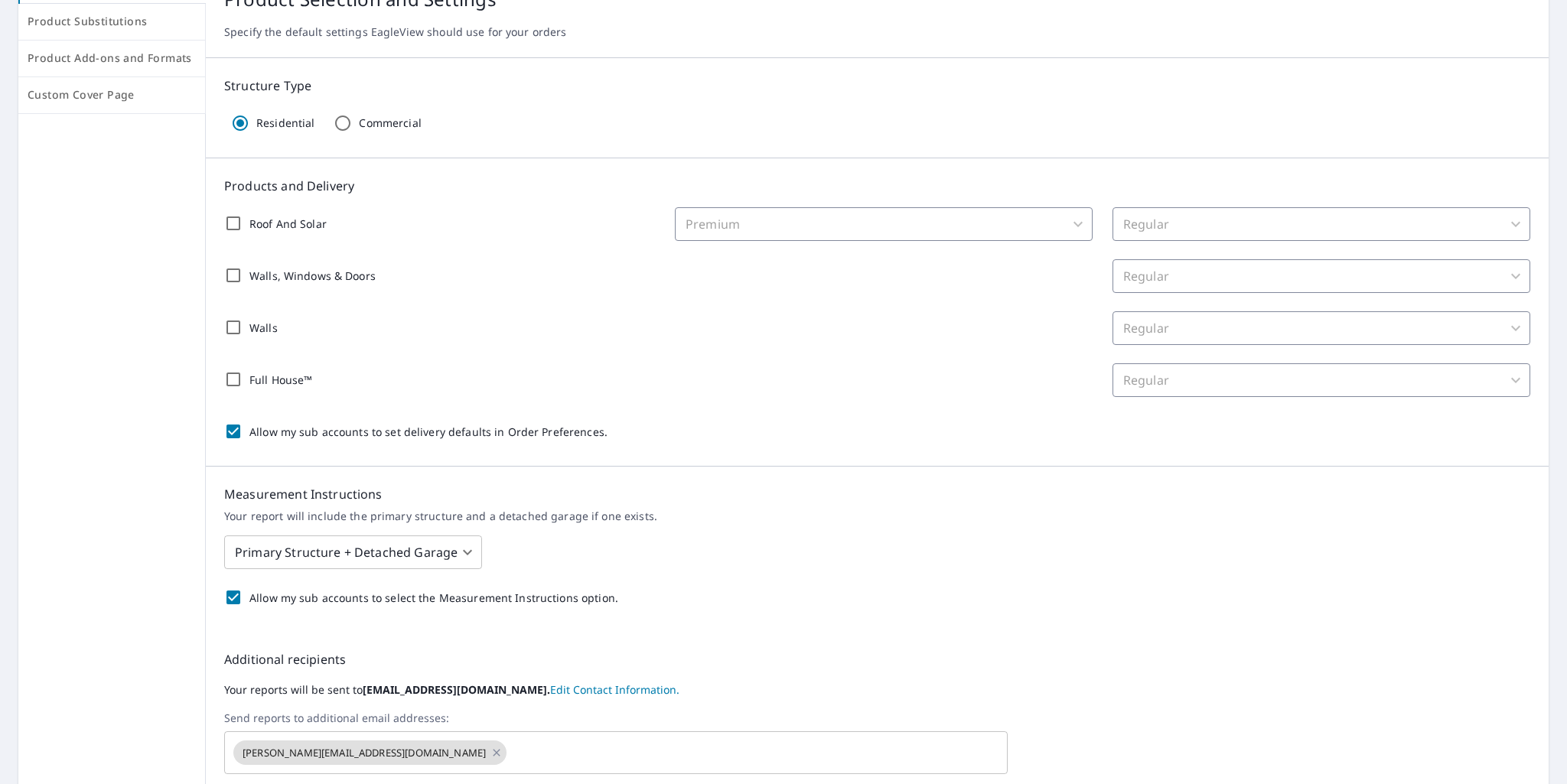
scroll to position [363, 0]
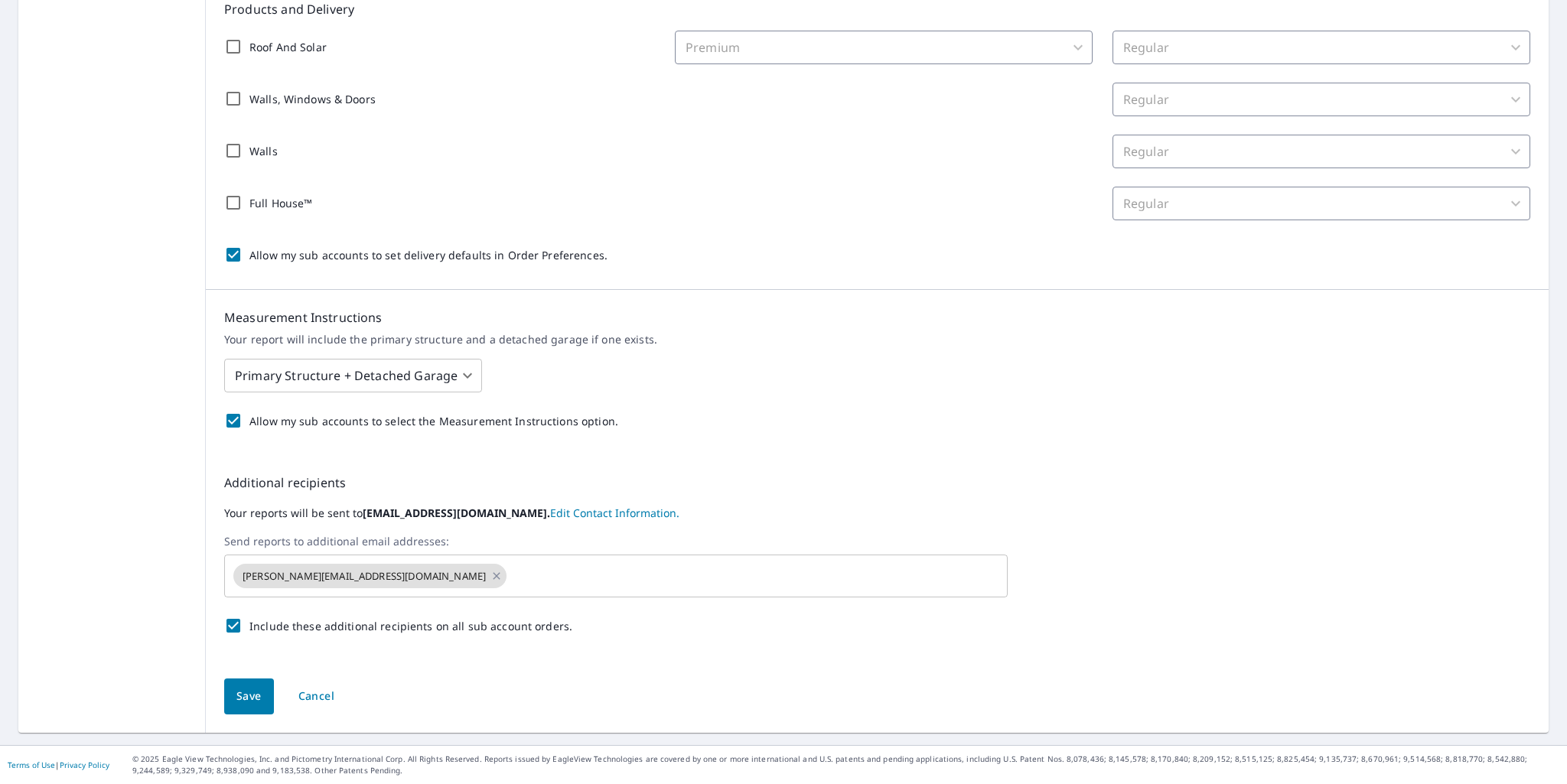
click at [214, 702] on div "Save Cancel" at bounding box center [877, 696] width 1343 height 73
click at [236, 702] on span "Save" at bounding box center [249, 696] width 25 height 19
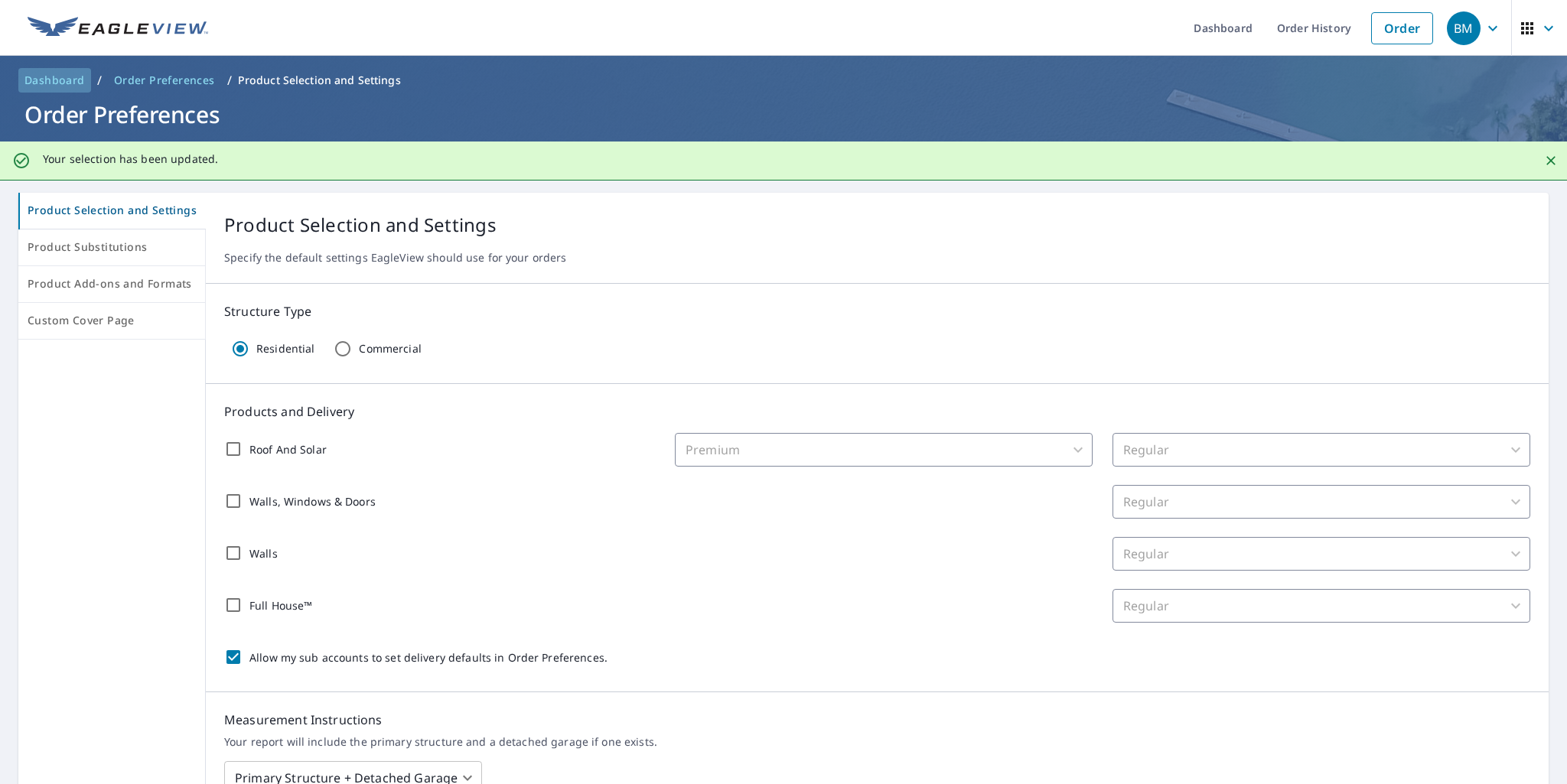
click at [55, 80] on span "Dashboard" at bounding box center [54, 80] width 60 height 15
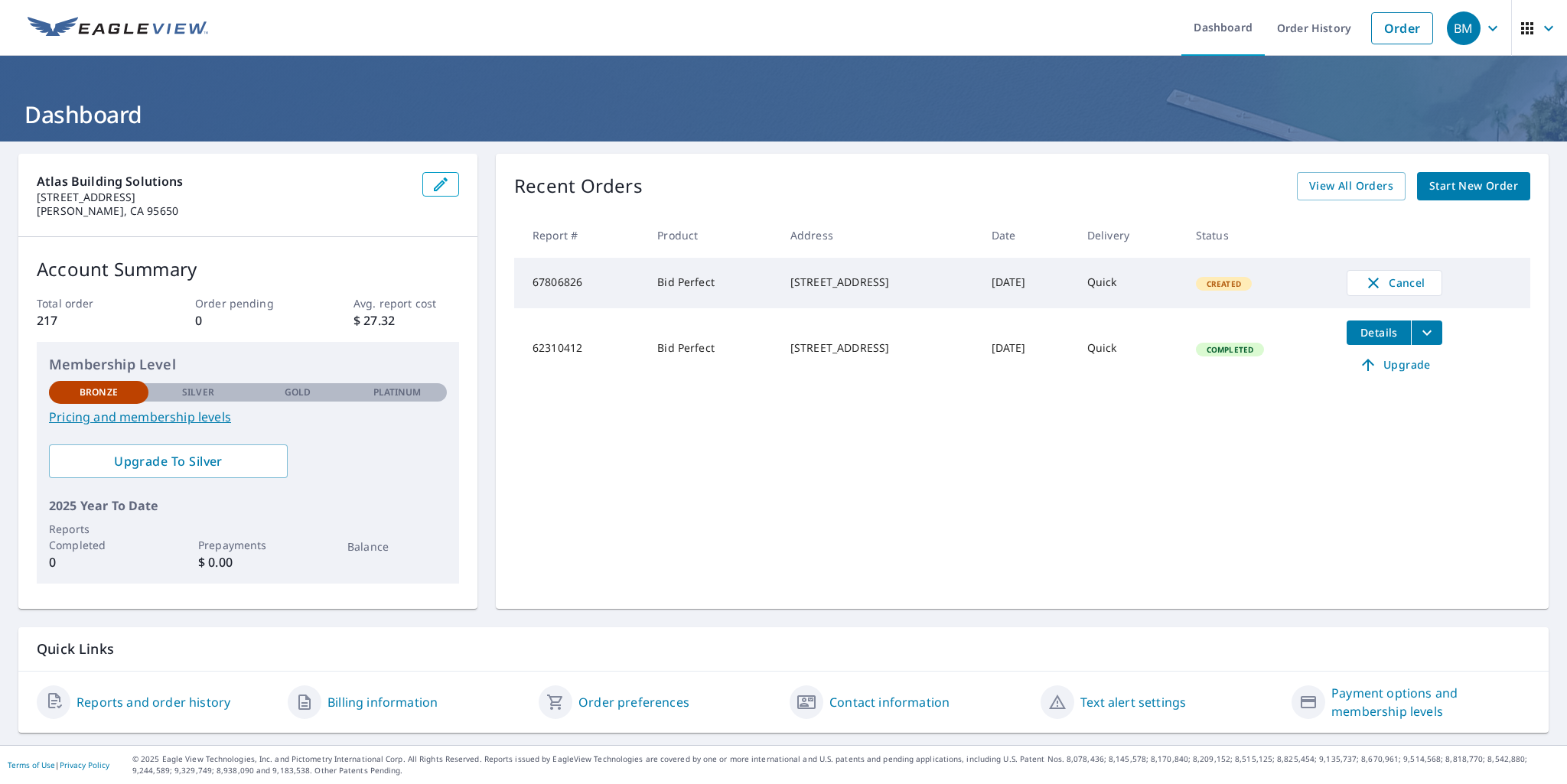
click at [616, 703] on link "Order preferences" at bounding box center [634, 701] width 111 height 18
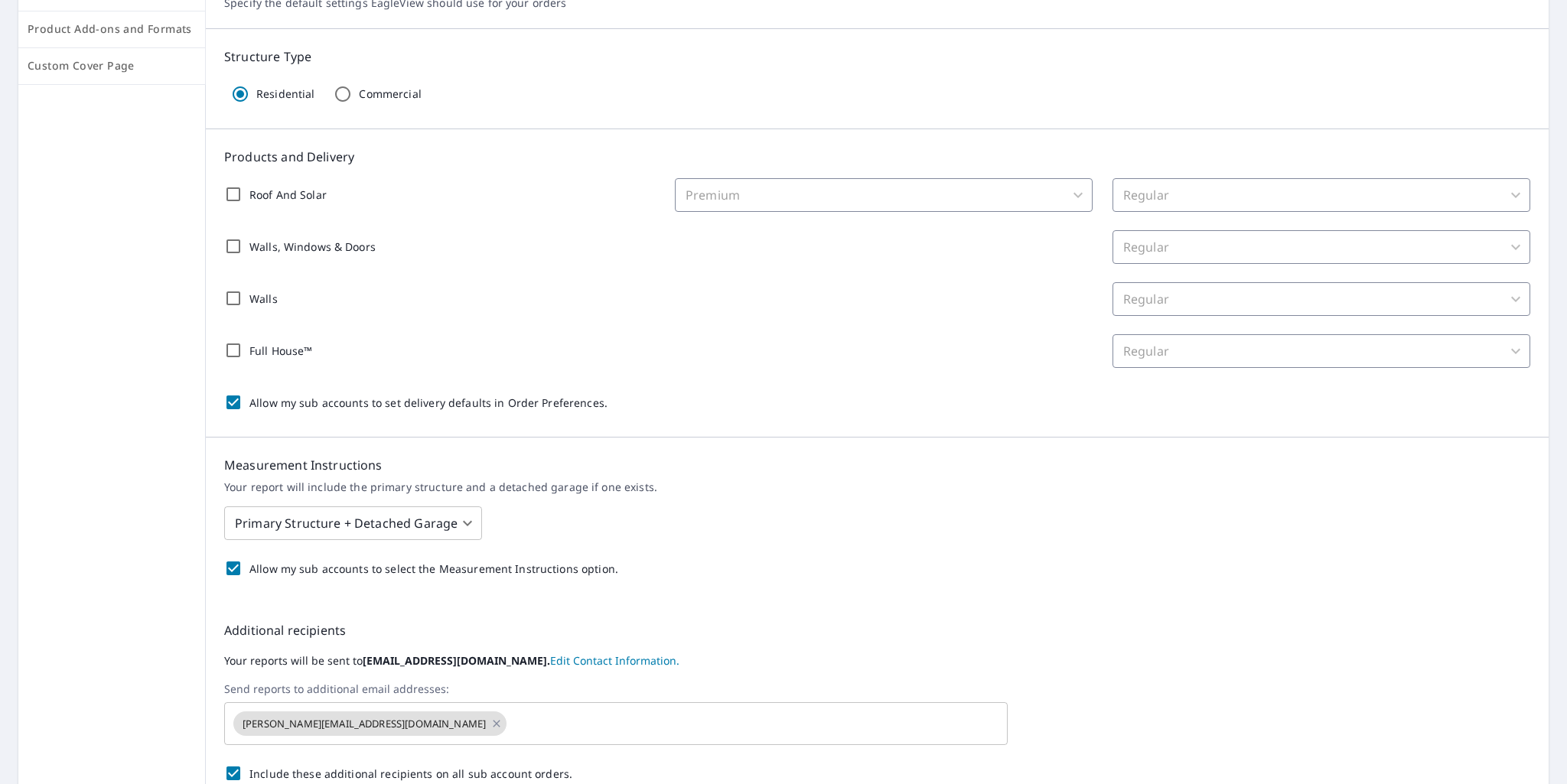
scroll to position [363, 0]
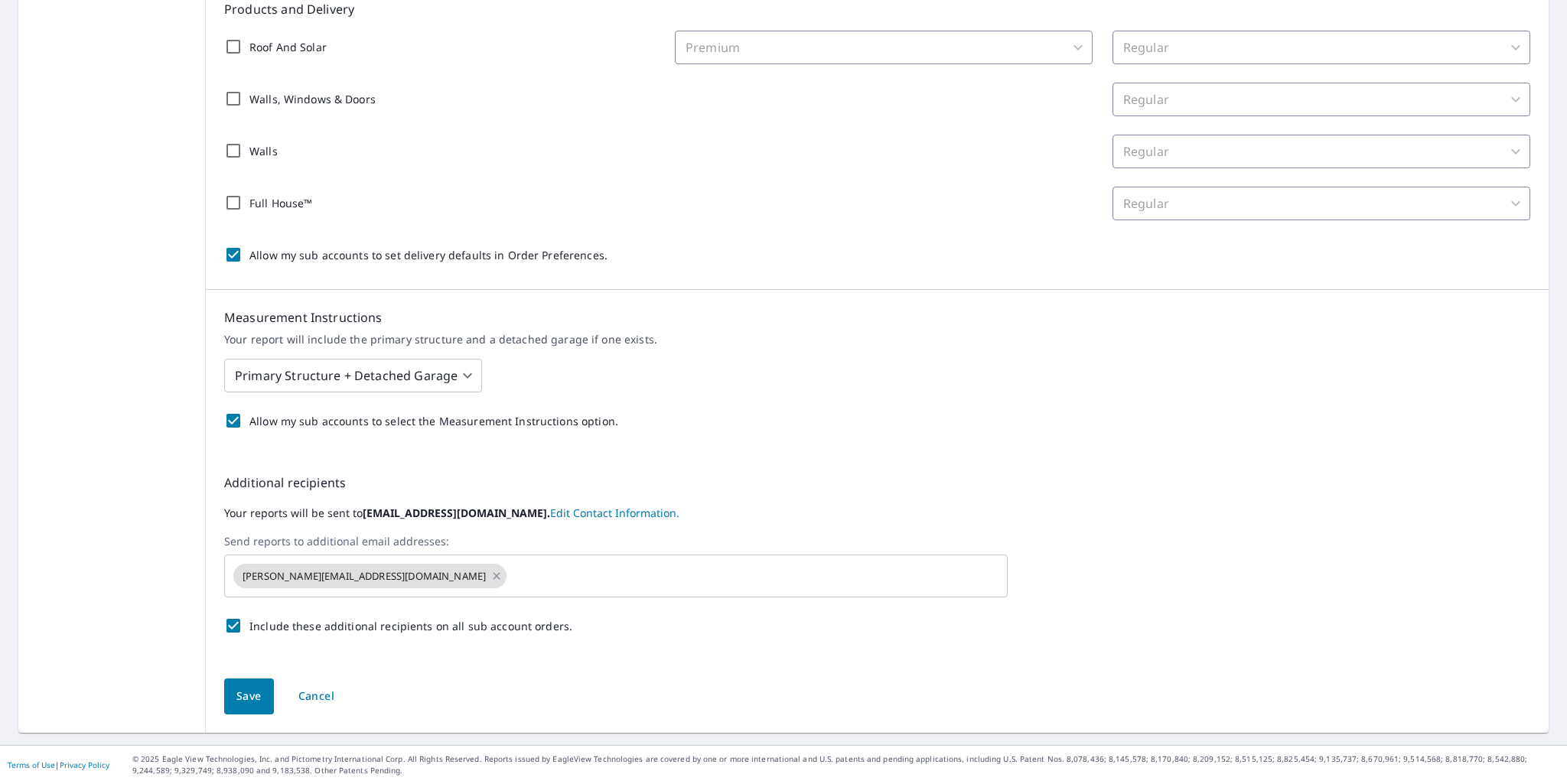
click at [550, 517] on link "Edit Contact Information." at bounding box center [615, 512] width 129 height 14
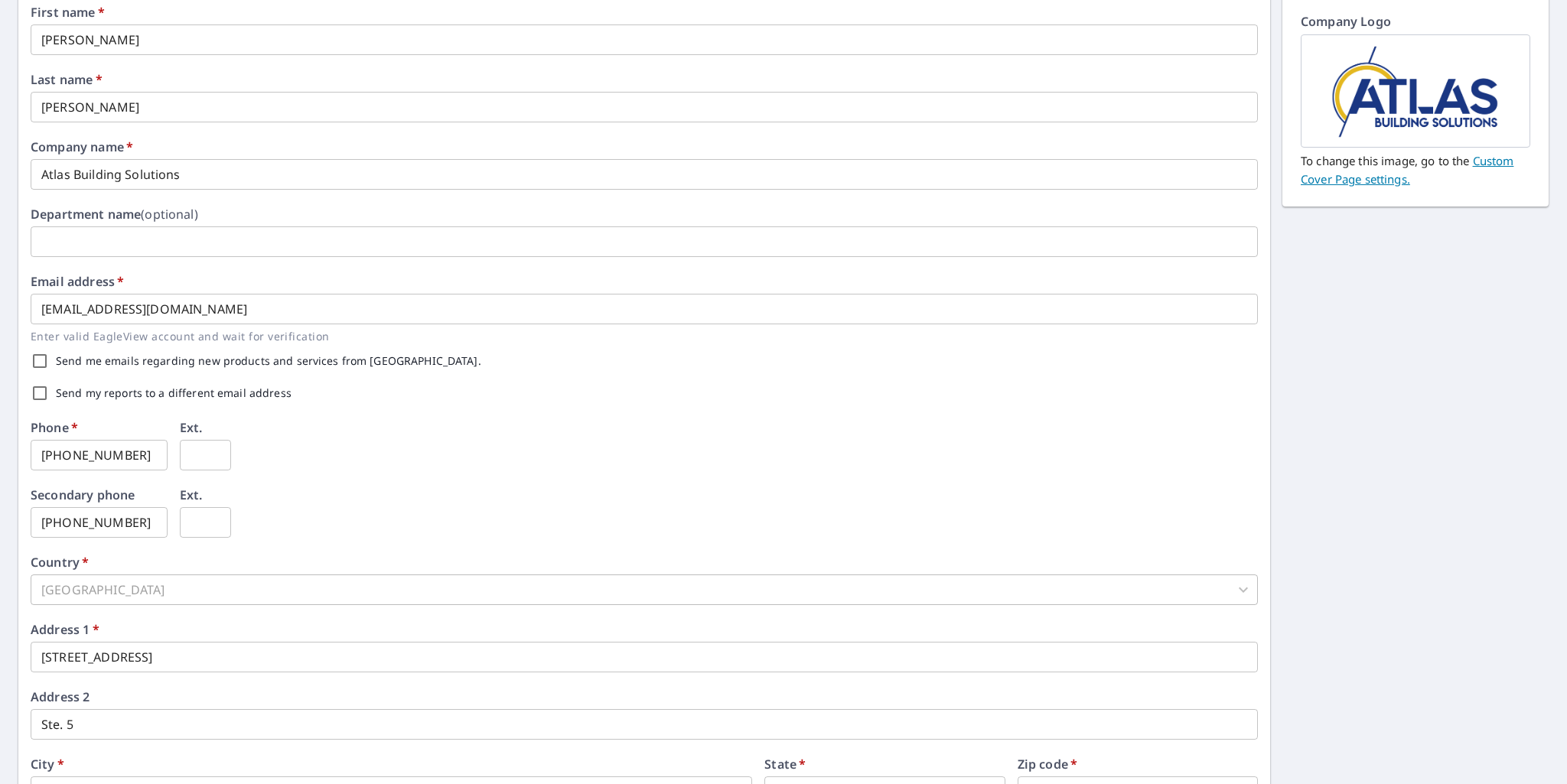
scroll to position [140, 0]
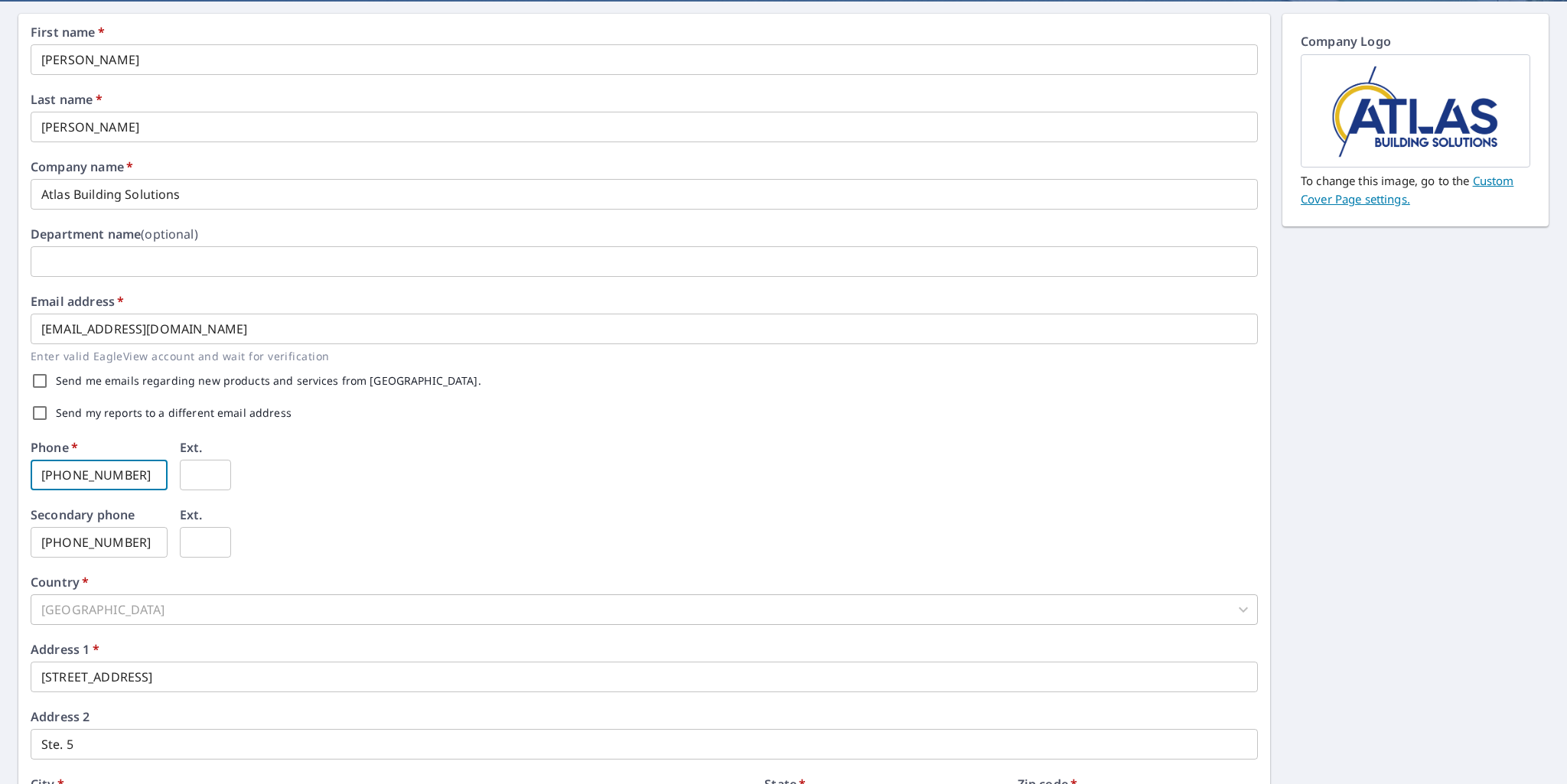
drag, startPoint x: 143, startPoint y: 469, endPoint x: 65, endPoint y: 475, distance: 78.2
click at [65, 475] on input "916-740-0348" at bounding box center [99, 475] width 137 height 30
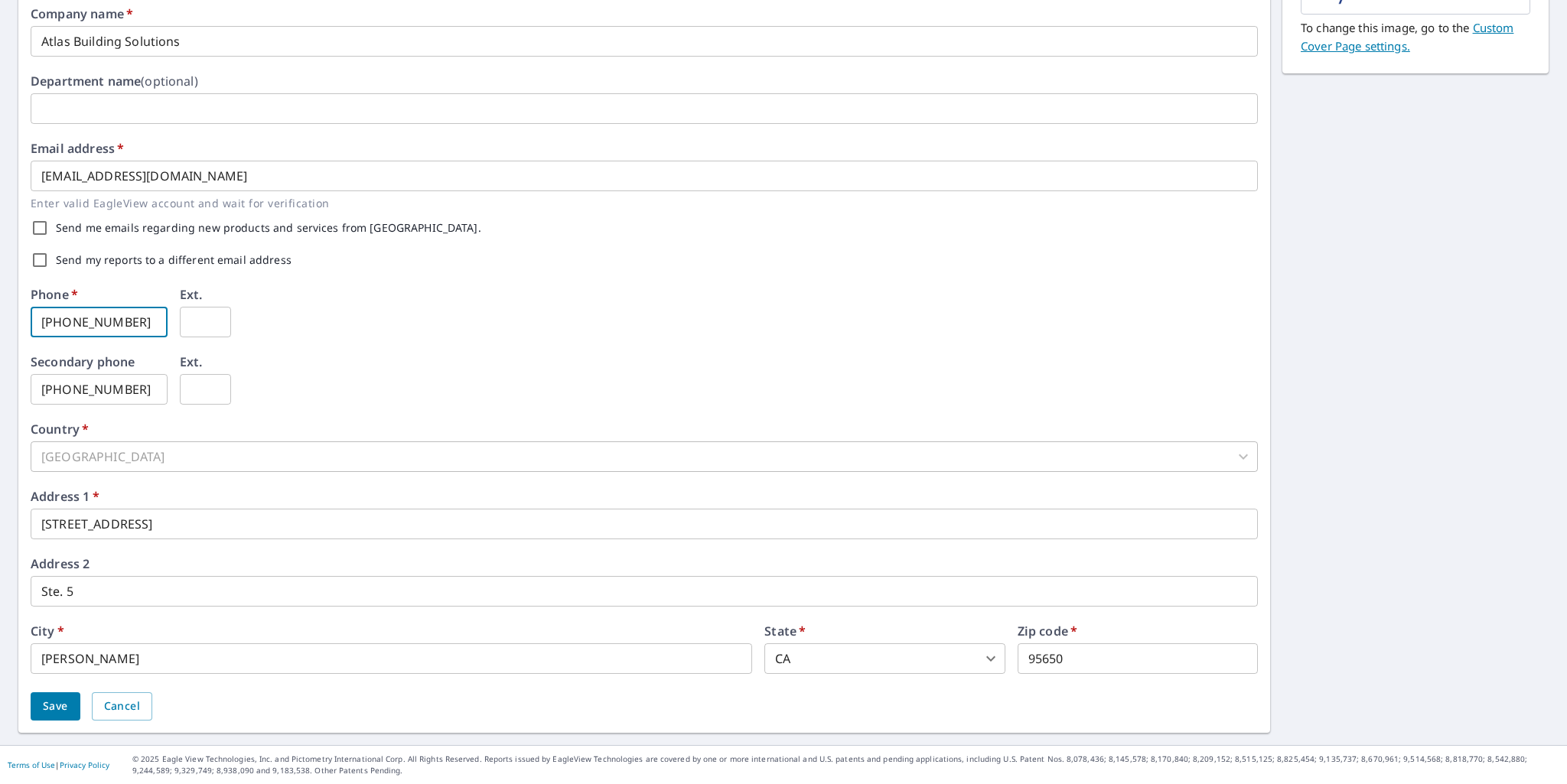
type input "916-316-9995"
click at [63, 521] on input "3415 Swetzer Rd" at bounding box center [643, 524] width 1227 height 30
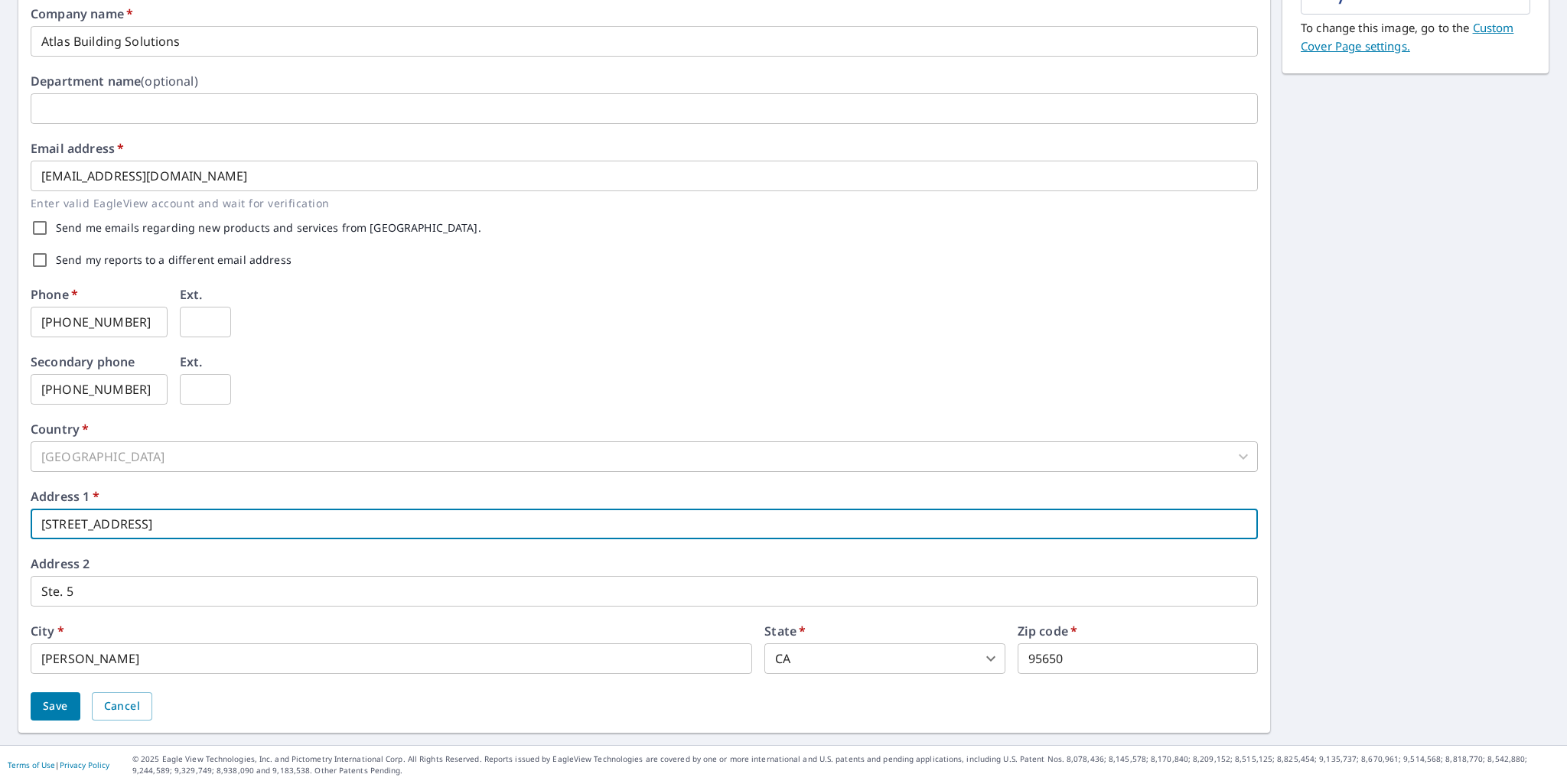
type input "[STREET_ADDRESS]"
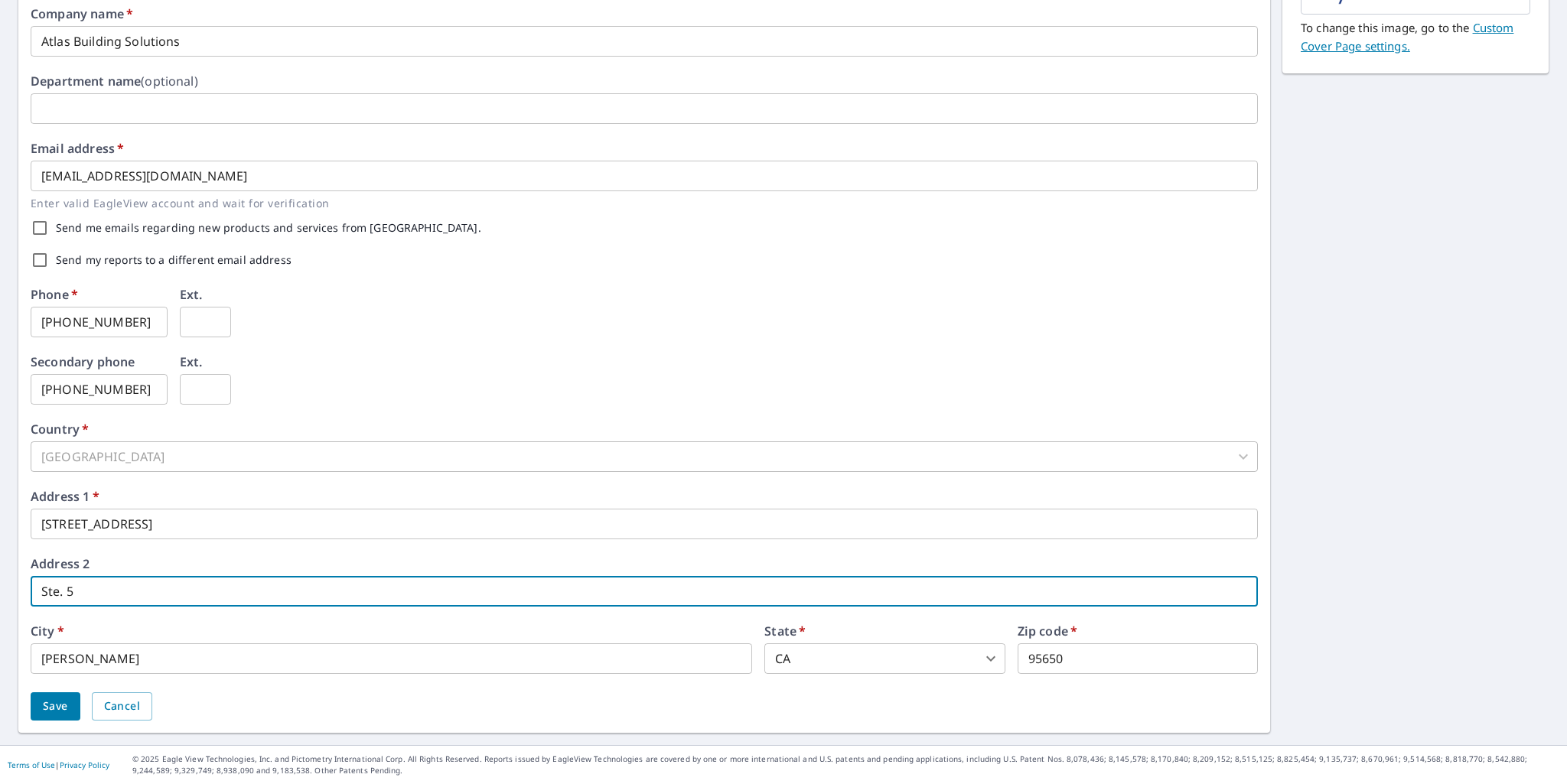
click at [100, 578] on input "Ste. 5" at bounding box center [643, 591] width 1227 height 30
type input "Ste. 600"
click at [55, 704] on span "Save" at bounding box center [56, 706] width 25 height 19
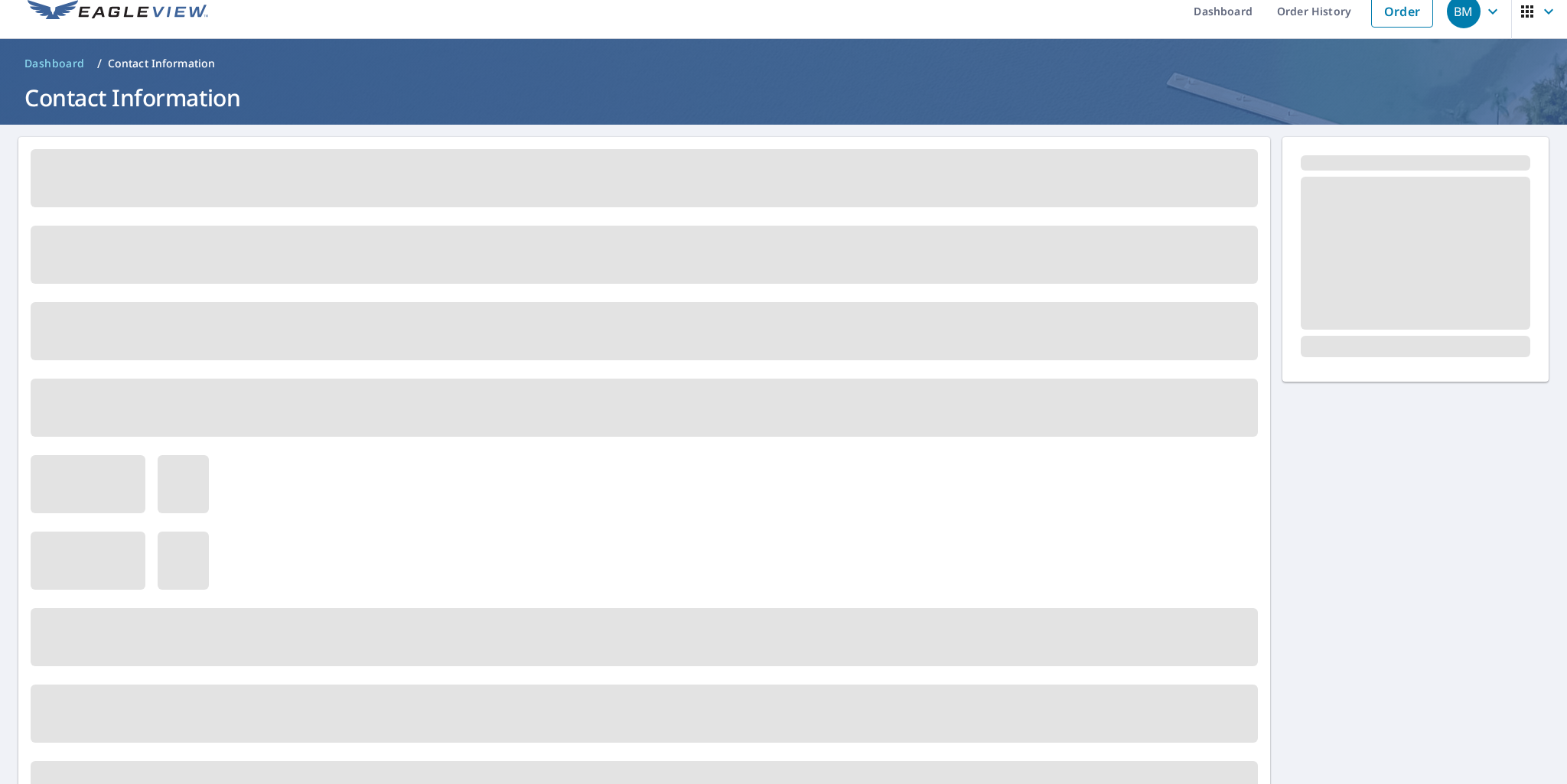
scroll to position [0, 0]
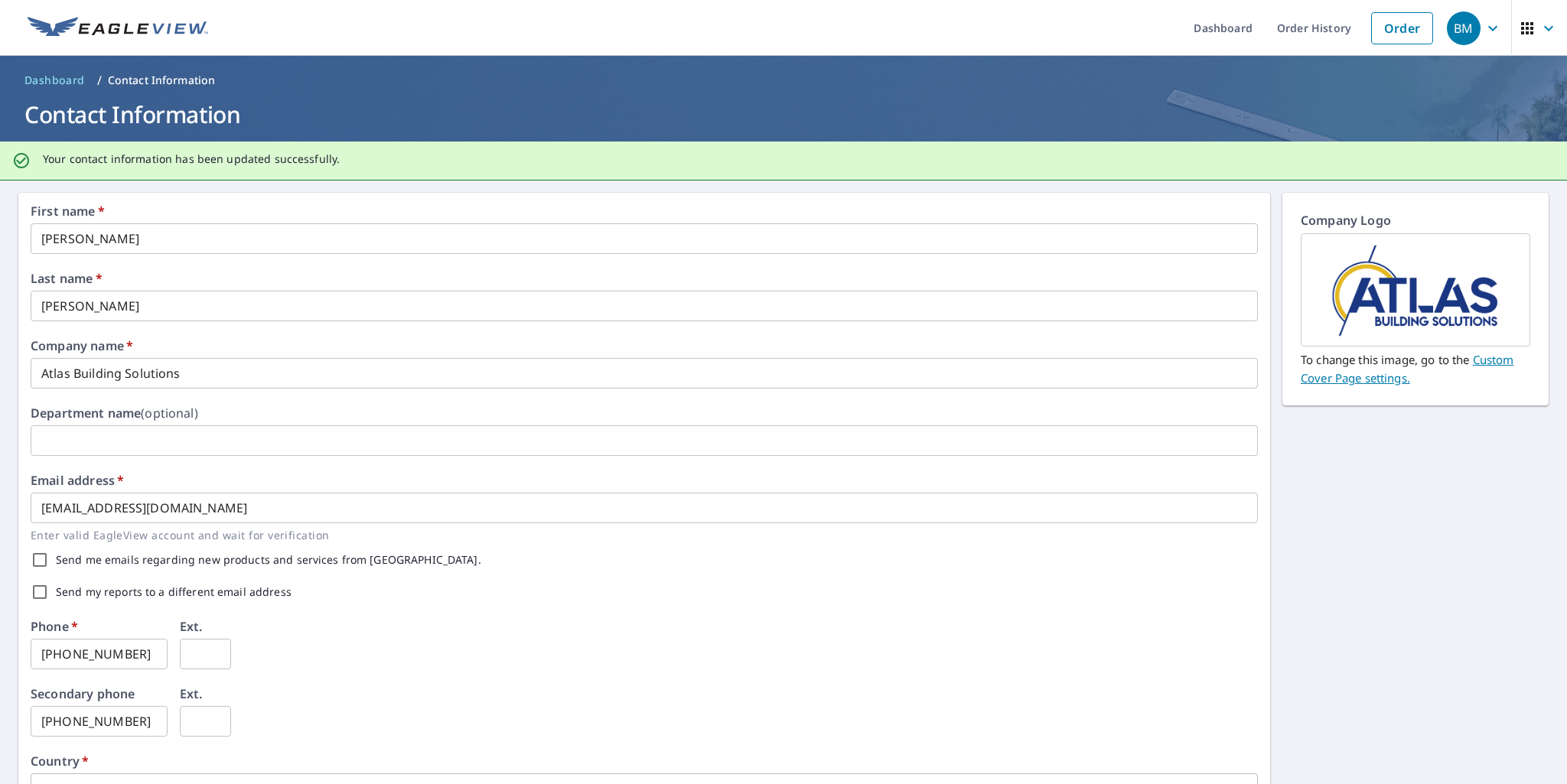
click at [49, 81] on span "Dashboard" at bounding box center [54, 80] width 60 height 15
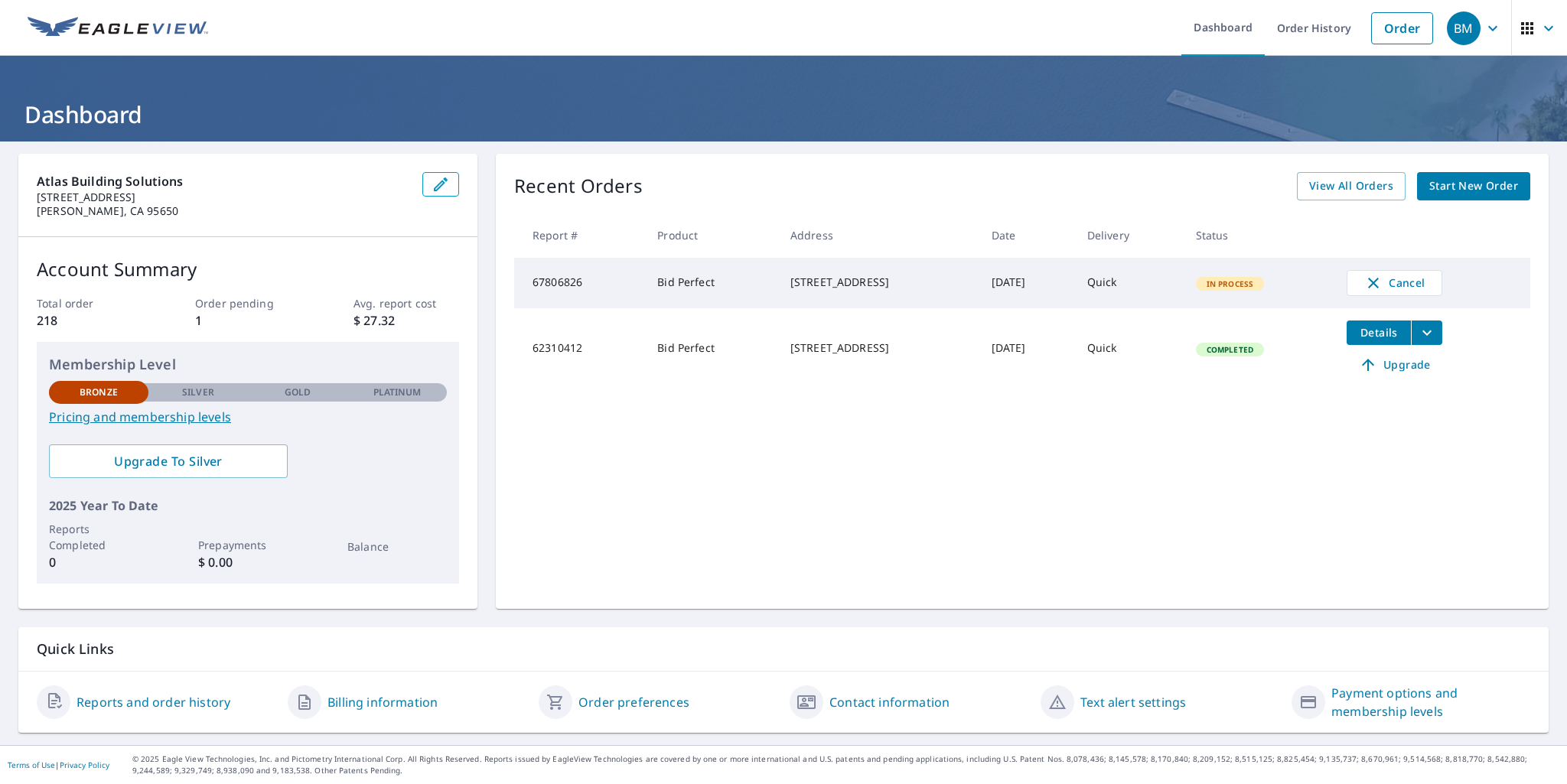
click at [671, 299] on td "Bid Perfect" at bounding box center [712, 283] width 133 height 50
click at [945, 290] on div "3110 Talking Mountain Trl Cool, CA 95614" at bounding box center [879, 282] width 177 height 15
click at [1384, 335] on span "Details" at bounding box center [1379, 332] width 46 height 14
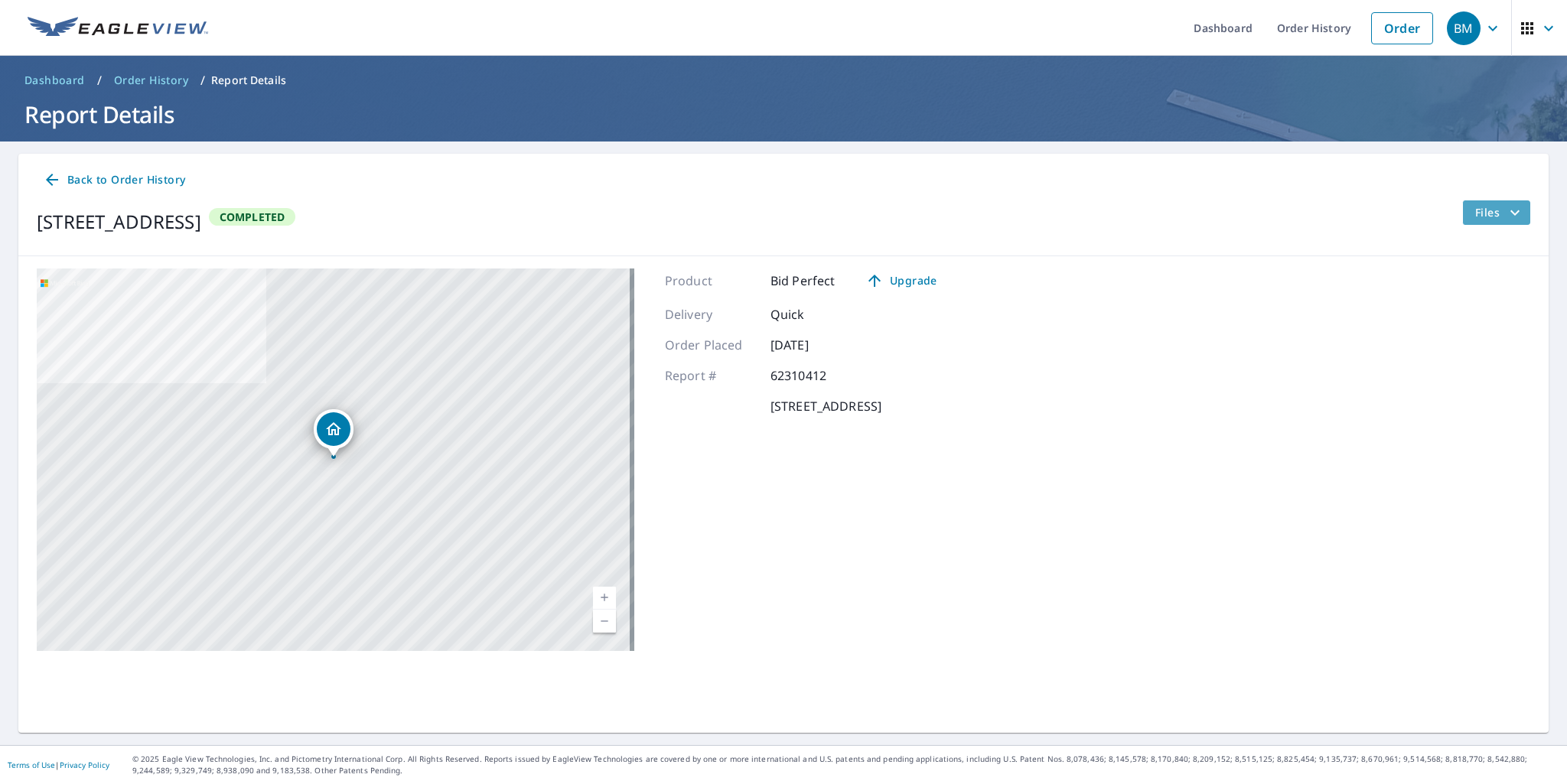
click at [1483, 215] on span "Files" at bounding box center [1500, 213] width 49 height 18
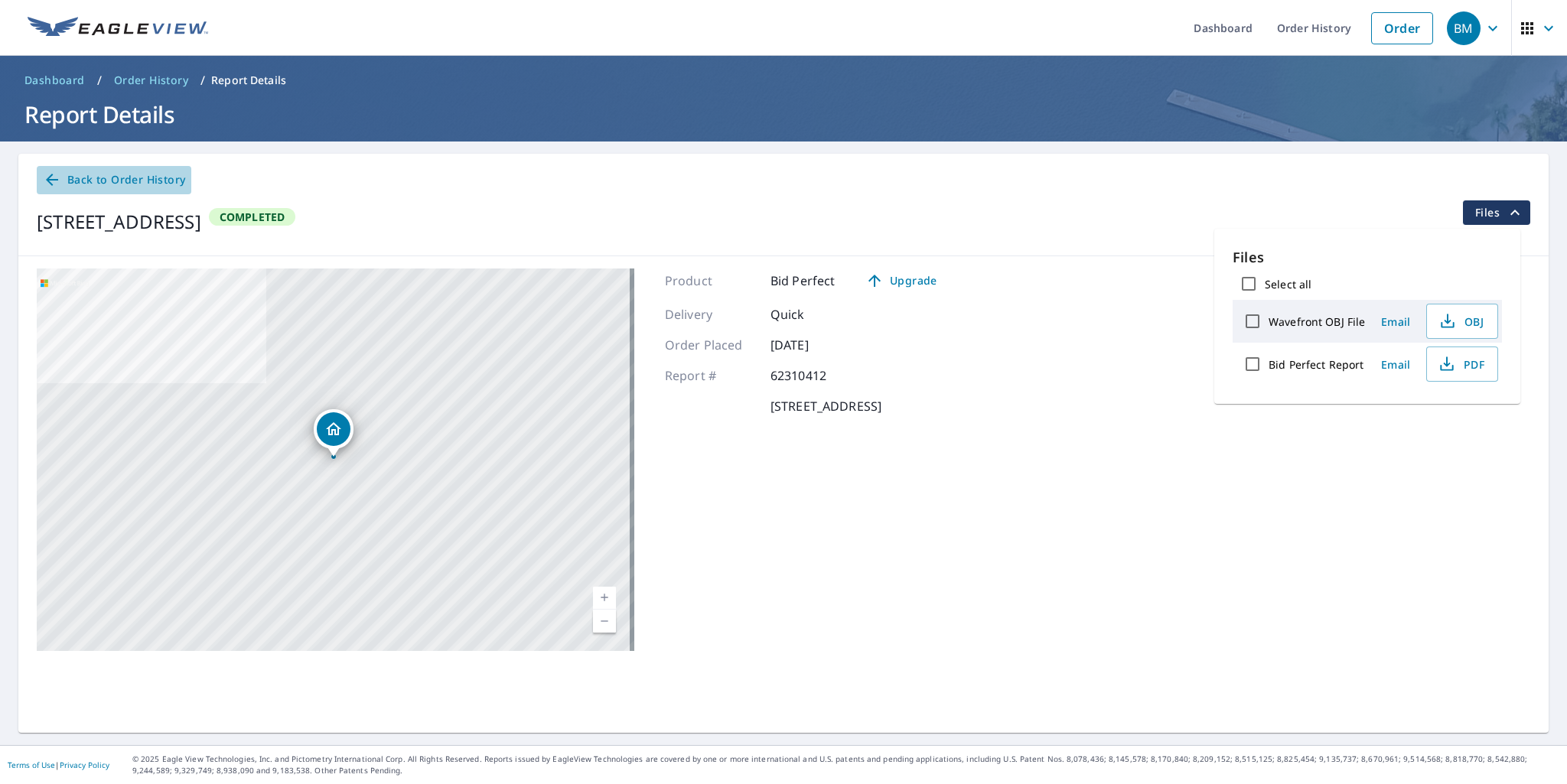
click at [80, 178] on span "Back to Order History" at bounding box center [114, 179] width 143 height 19
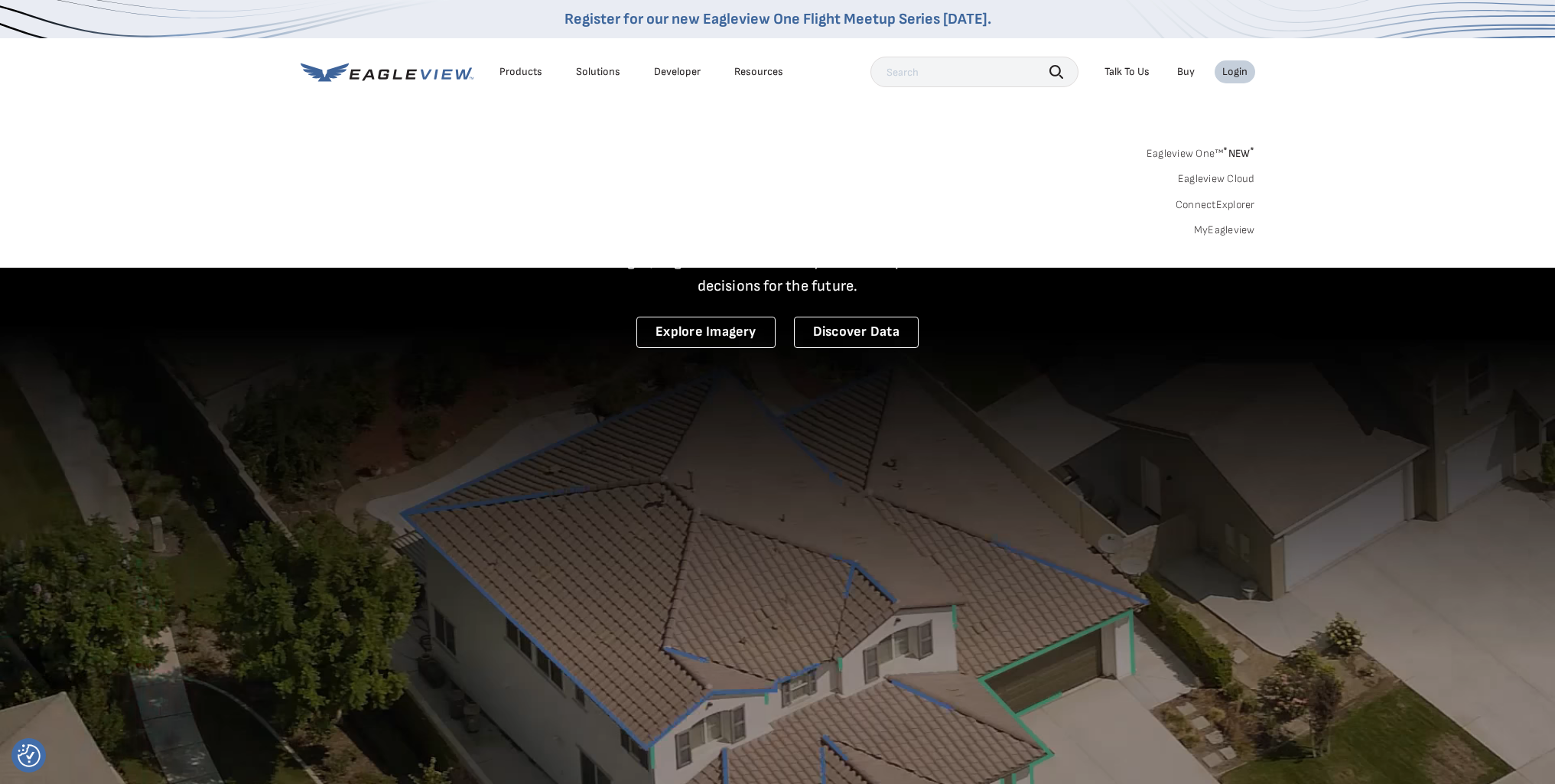
click at [1247, 230] on link "MyEagleview" at bounding box center [1225, 230] width 61 height 13
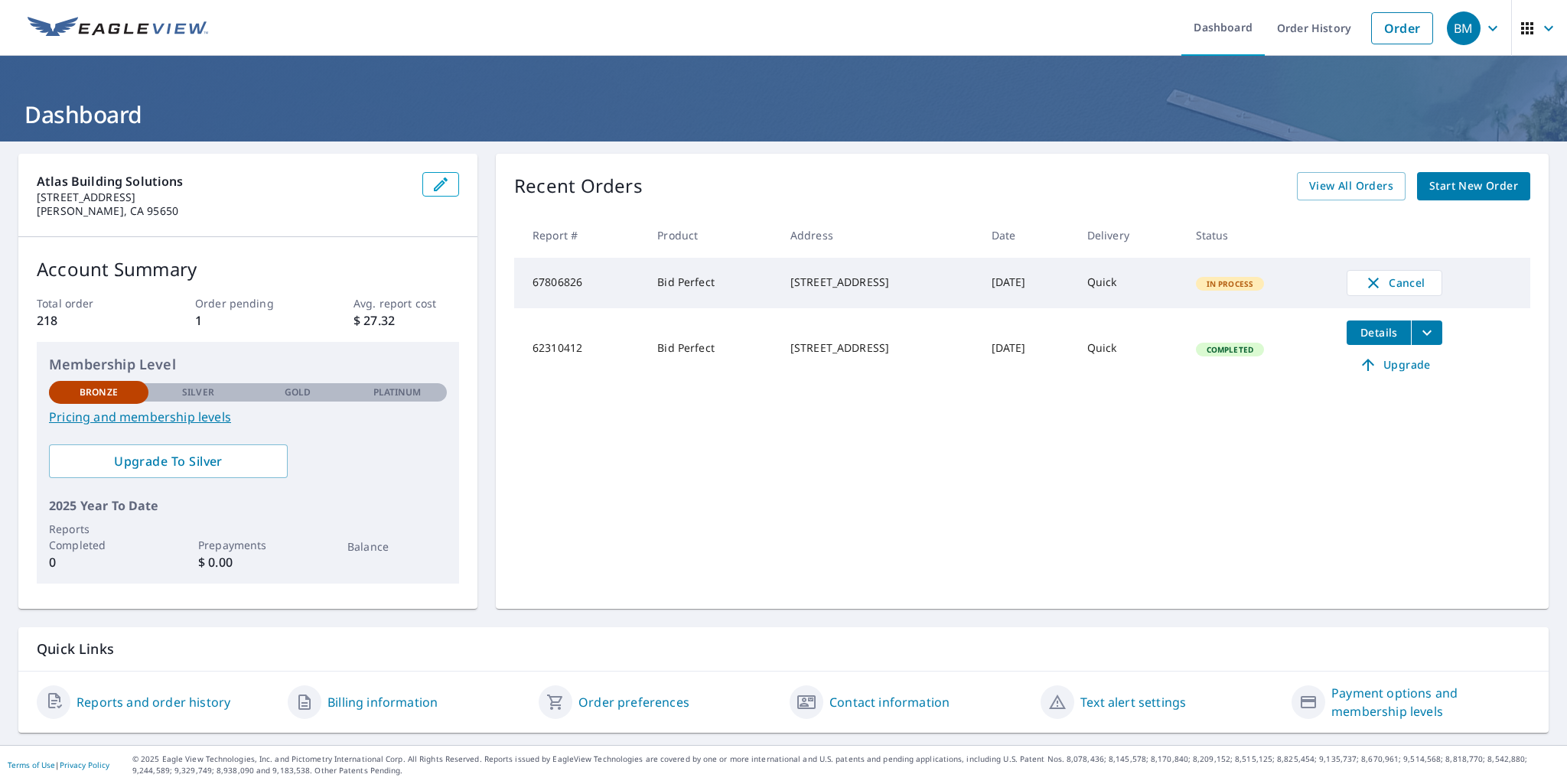
click at [1184, 292] on td "Quick" at bounding box center [1129, 283] width 109 height 50
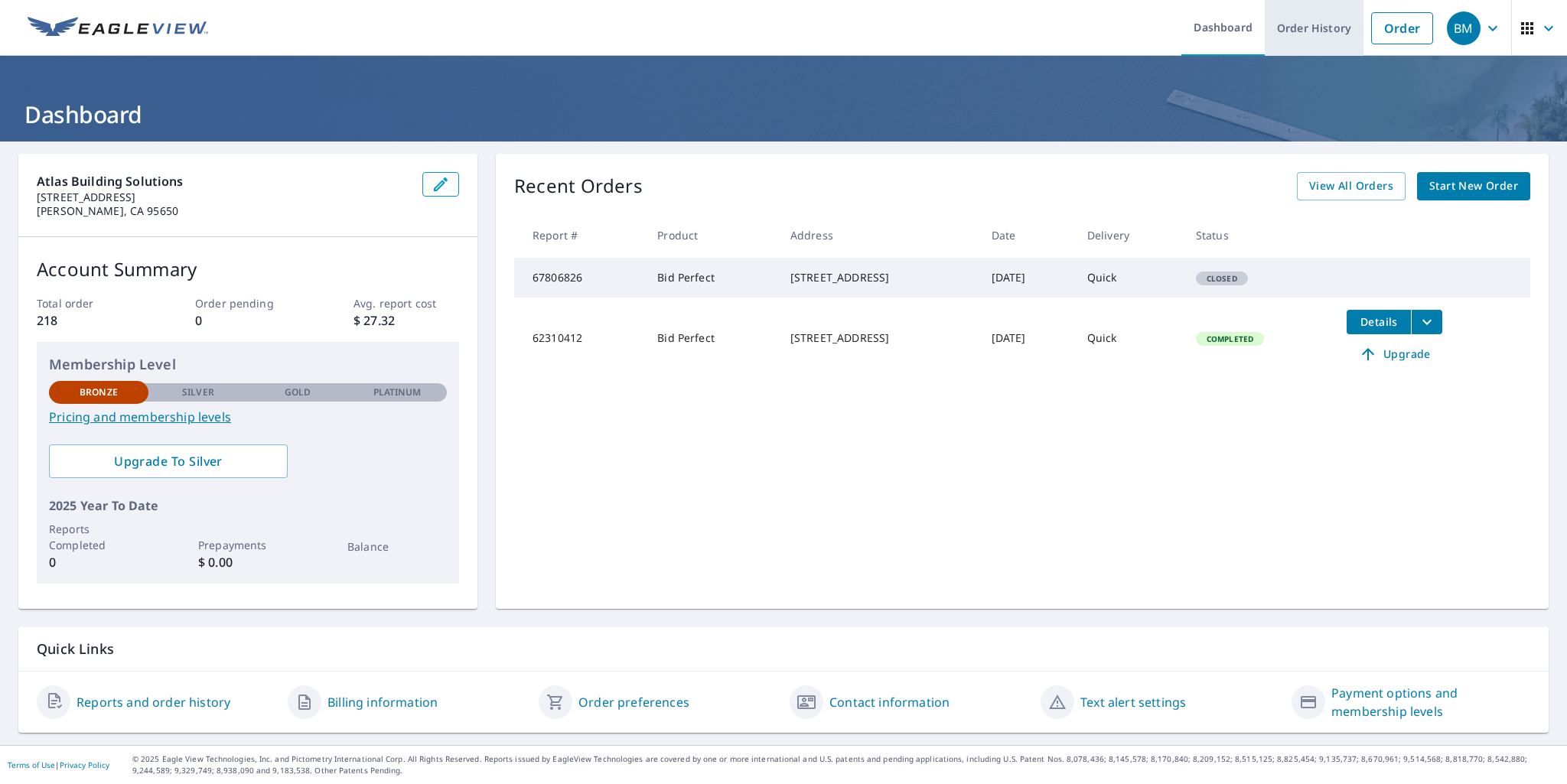
click at [1308, 30] on link "Order History" at bounding box center [1314, 28] width 99 height 56
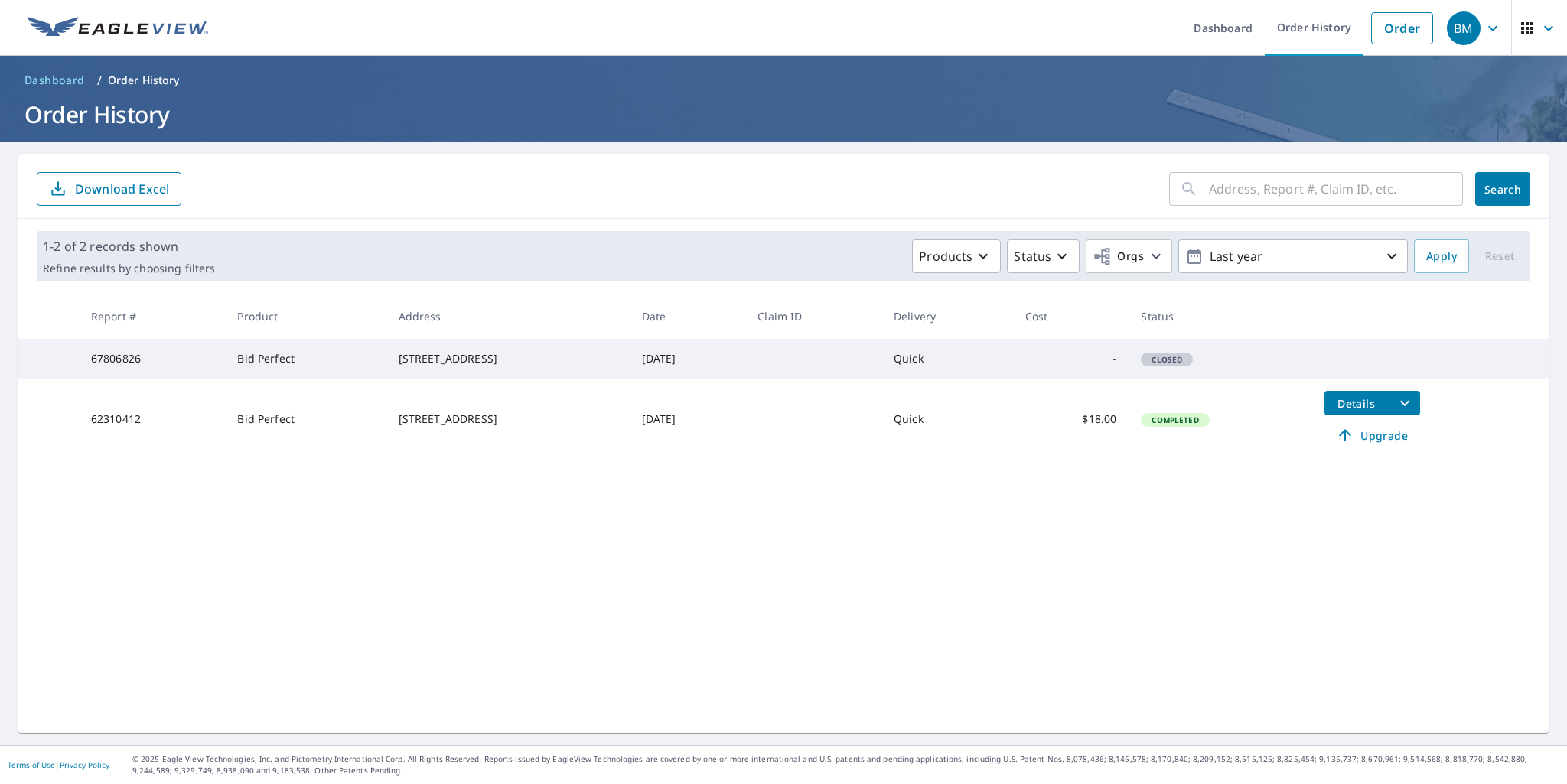
click at [398, 360] on div "[STREET_ADDRESS]" at bounding box center [508, 358] width 219 height 15
click at [63, 78] on span "Dashboard" at bounding box center [54, 80] width 60 height 15
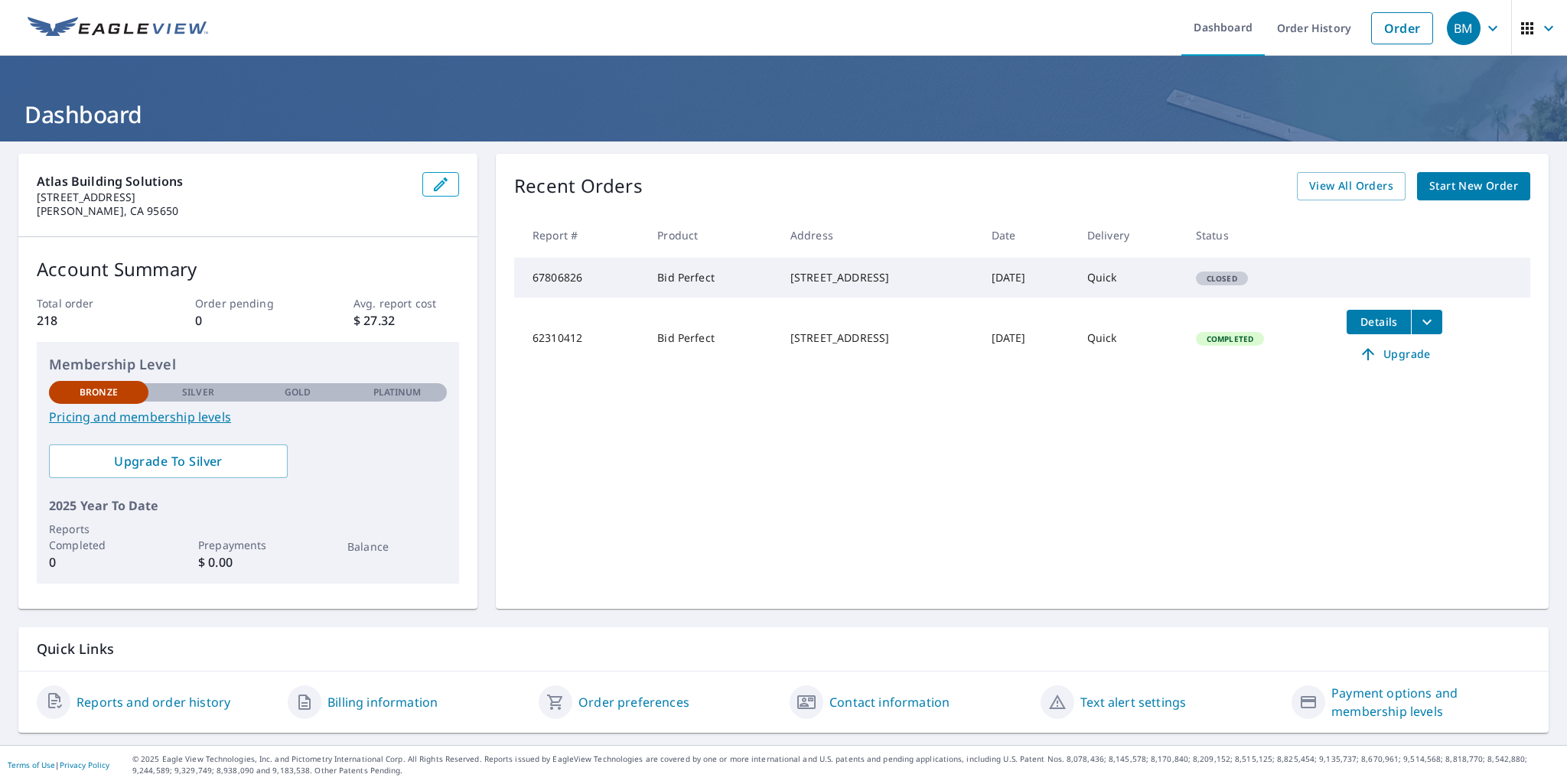
click at [602, 704] on link "Order preferences" at bounding box center [634, 701] width 111 height 18
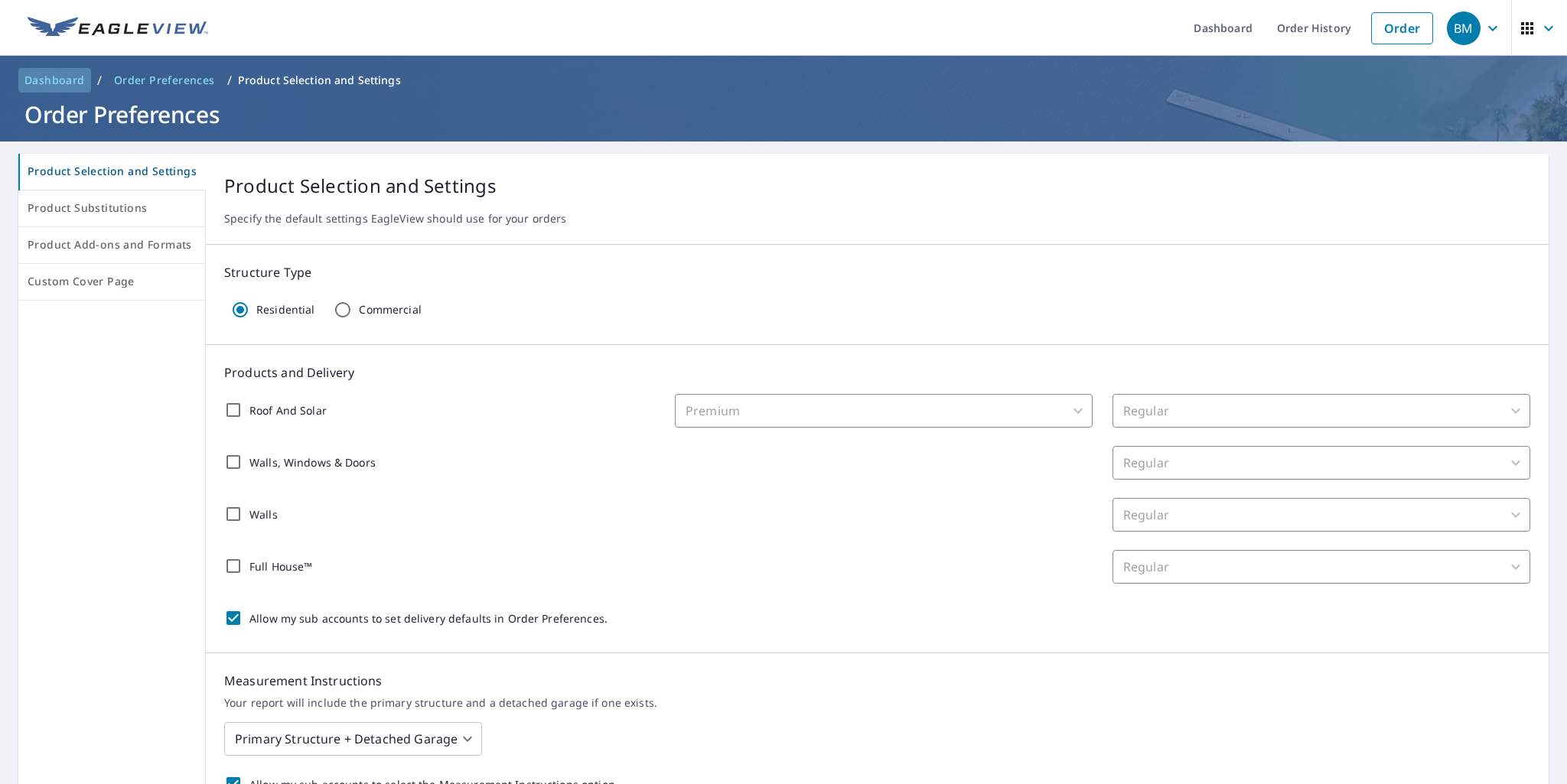
click at [50, 75] on span "Dashboard" at bounding box center [54, 80] width 60 height 15
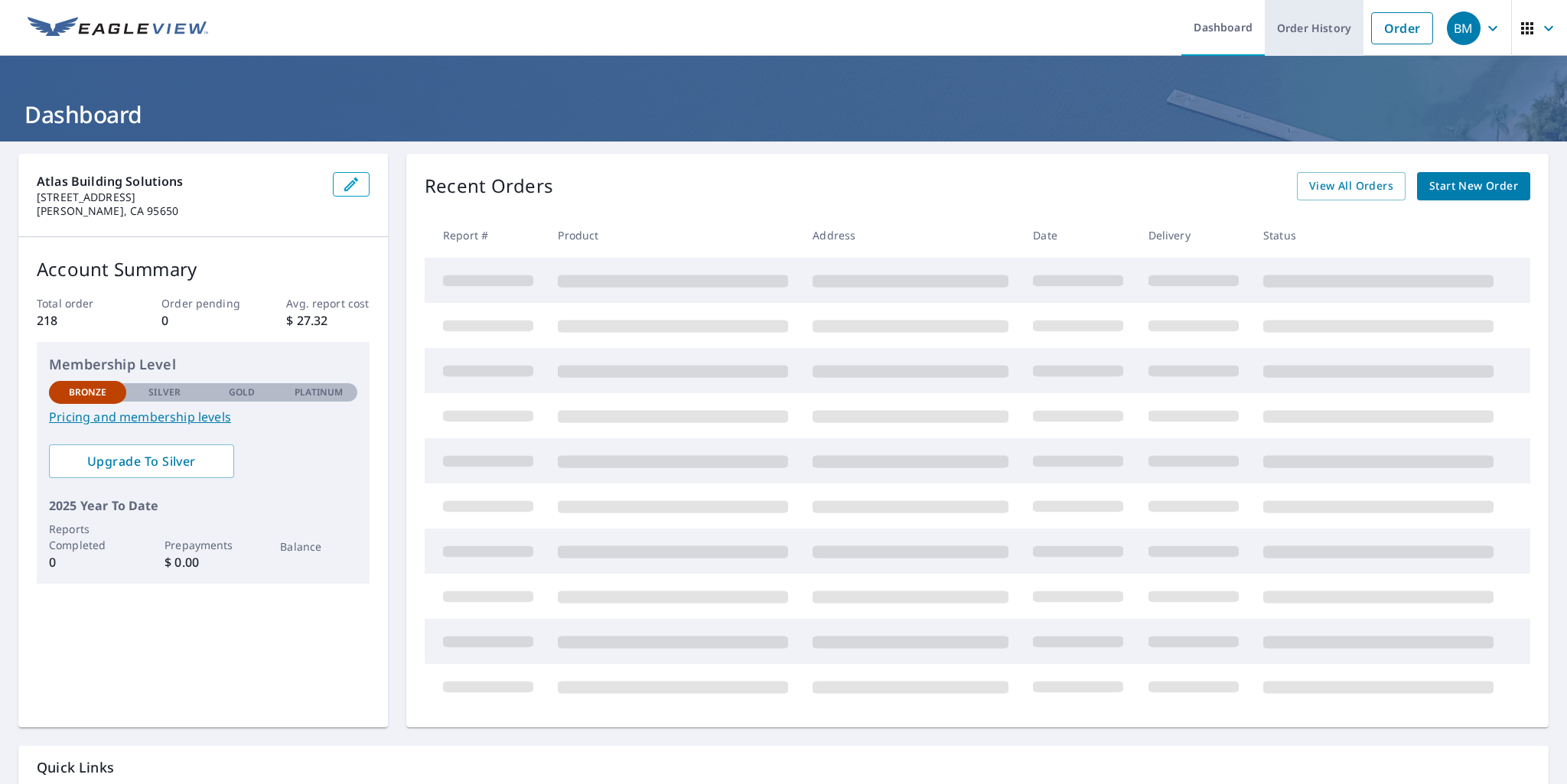
click at [1304, 27] on link "Order History" at bounding box center [1314, 28] width 99 height 56
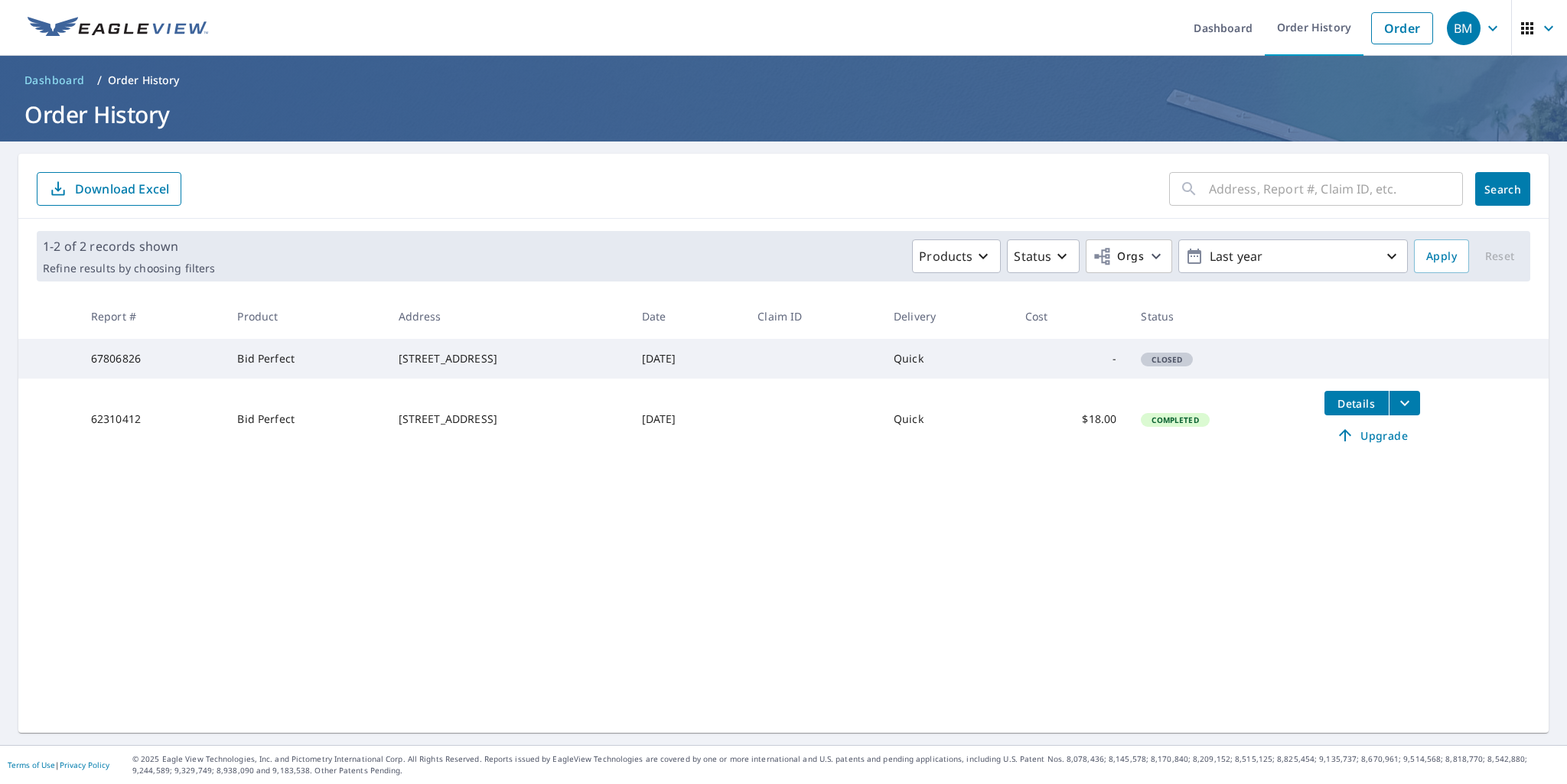
click at [1191, 365] on span "Closed" at bounding box center [1167, 360] width 49 height 11
click at [417, 366] on div "[STREET_ADDRESS]" at bounding box center [508, 358] width 219 height 15
click at [1053, 253] on icon "button" at bounding box center [1062, 256] width 18 height 18
click at [1005, 154] on div "​ Search Download Excel" at bounding box center [783, 186] width 1530 height 65
